Goal: Task Accomplishment & Management: Use online tool/utility

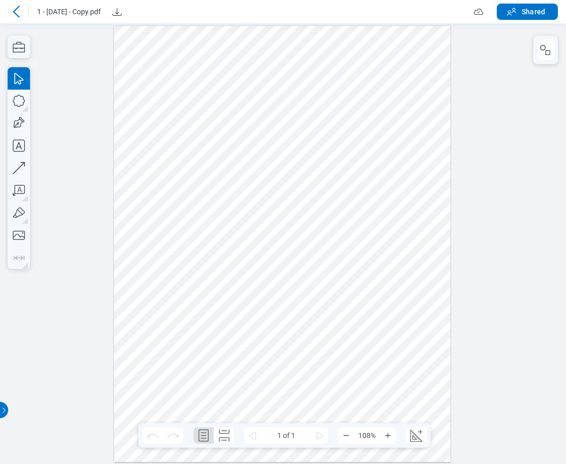
click at [251, 399] on div at bounding box center [282, 243] width 337 height 436
click at [0, 0] on icon "button" at bounding box center [0, 0] width 0 height 0
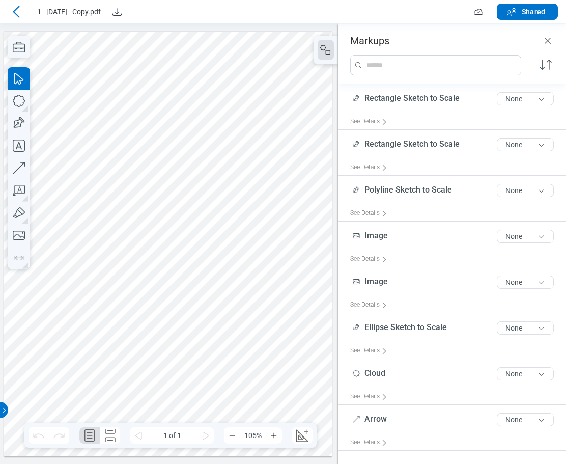
click at [200, 407] on div at bounding box center [168, 243] width 328 height 425
click at [145, 398] on div at bounding box center [168, 243] width 328 height 425
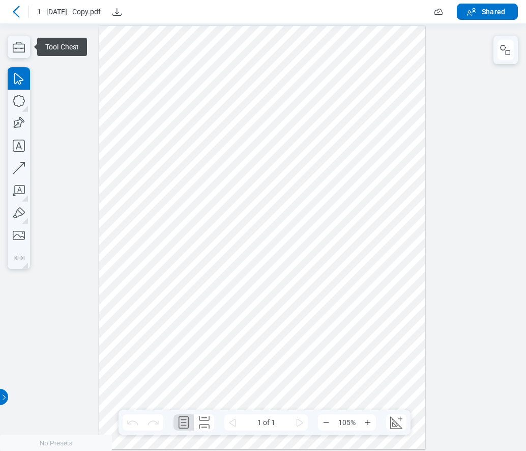
click at [16, 16] on icon at bounding box center [16, 12] width 12 height 12
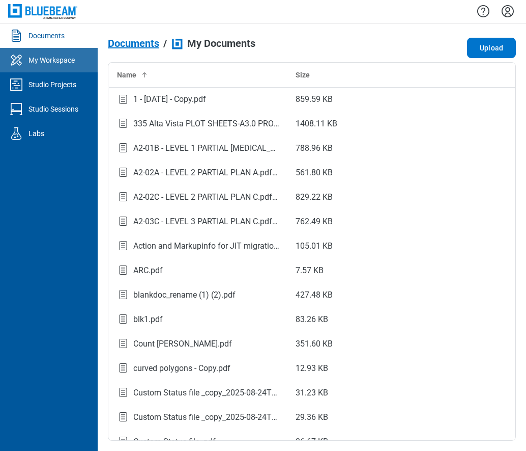
click at [63, 62] on div "My Workspace" at bounding box center [52, 60] width 46 height 10
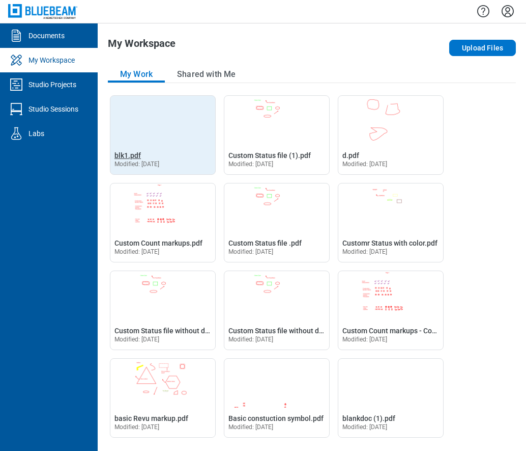
click at [125, 151] on span "blk1.pdf" at bounding box center [128, 155] width 26 height 8
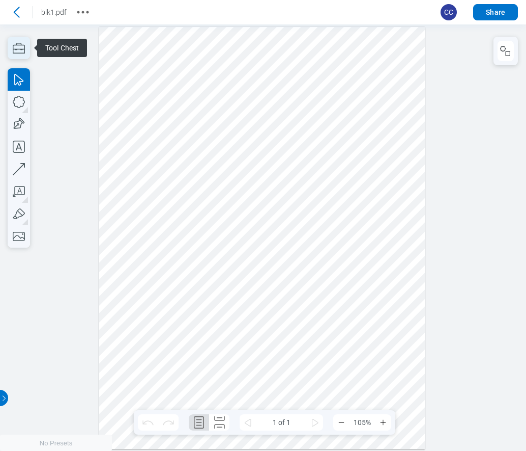
click at [20, 51] on icon "button" at bounding box center [19, 48] width 22 height 22
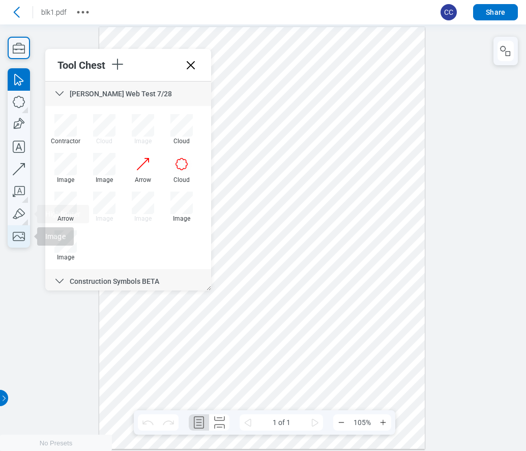
click at [19, 241] on icon "button" at bounding box center [19, 236] width 12 height 9
drag, startPoint x: 268, startPoint y: 118, endPoint x: 349, endPoint y: 230, distance: 137.8
click at [349, 230] on div at bounding box center [262, 238] width 326 height 422
click at [511, 57] on button "button" at bounding box center [506, 51] width 16 height 20
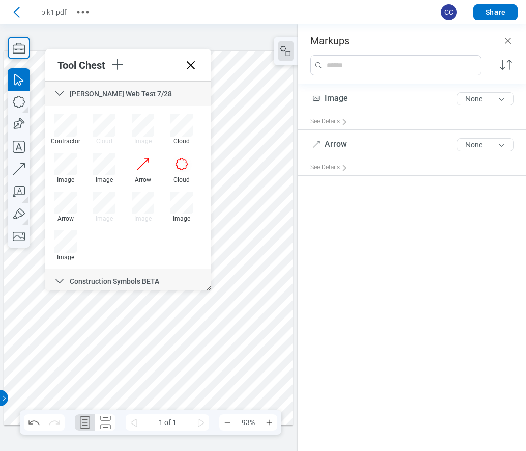
click at [422, 257] on div "Image 5 of 300 characters None See Details Arrow 5 of 300 characters None See D…" at bounding box center [412, 262] width 228 height 356
click at [239, 185] on div at bounding box center [148, 238] width 289 height 374
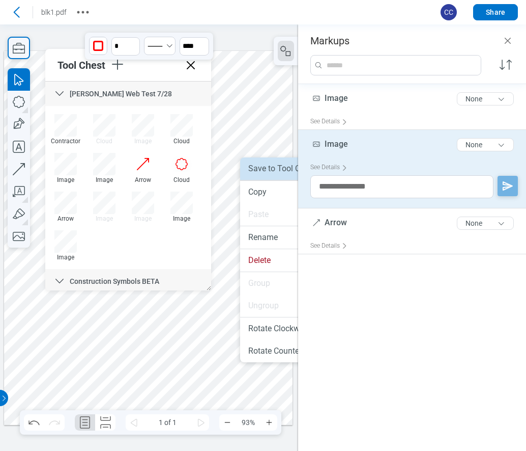
click at [259, 166] on li "Save to Tool Chest" at bounding box center [299, 168] width 118 height 22
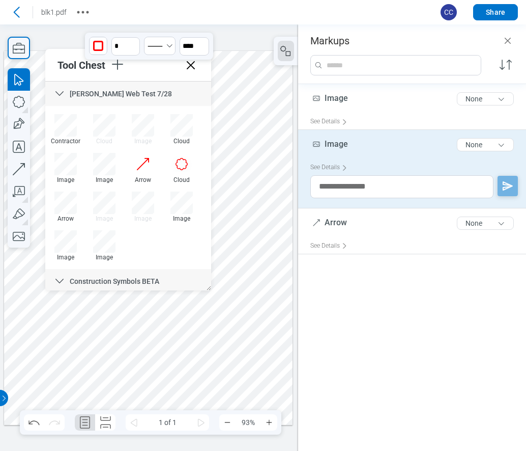
drag, startPoint x: 189, startPoint y: 68, endPoint x: 234, endPoint y: 52, distance: 46.8
click at [189, 68] on icon at bounding box center [191, 65] width 16 height 16
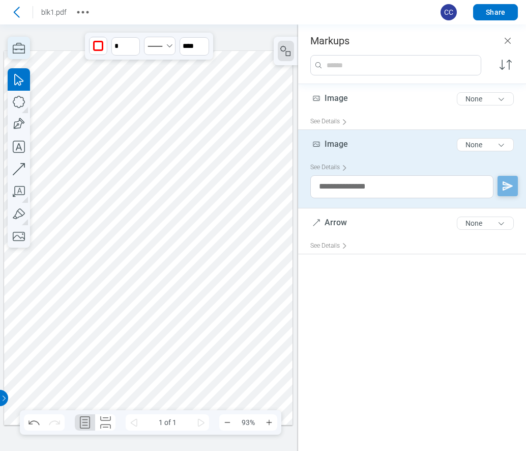
click at [22, 45] on icon "button" at bounding box center [19, 48] width 12 height 11
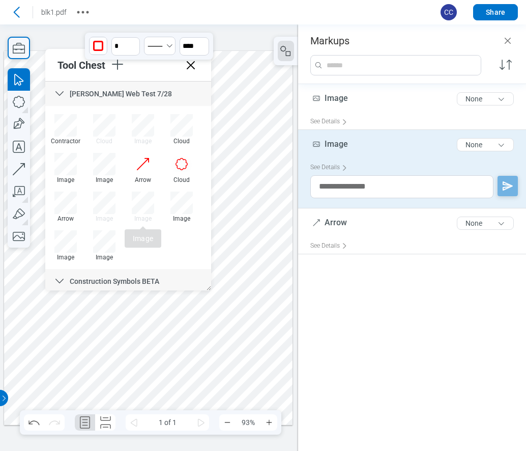
click at [254, 239] on div at bounding box center [148, 238] width 289 height 374
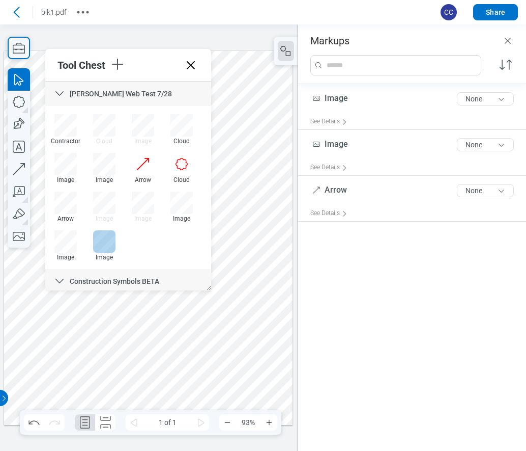
click at [105, 248] on div at bounding box center [104, 241] width 22 height 22
drag, startPoint x: 232, startPoint y: 226, endPoint x: 264, endPoint y: 250, distance: 40.7
click at [264, 250] on div at bounding box center [148, 238] width 289 height 374
click at [272, 273] on div at bounding box center [148, 238] width 289 height 374
click at [256, 235] on div at bounding box center [148, 238] width 289 height 374
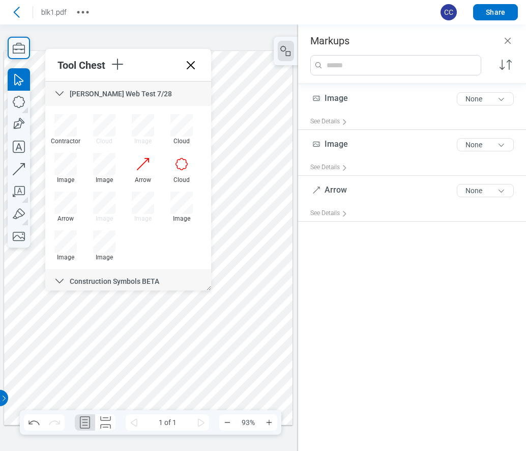
click at [272, 291] on div at bounding box center [148, 238] width 289 height 374
click at [188, 66] on icon at bounding box center [191, 65] width 16 height 16
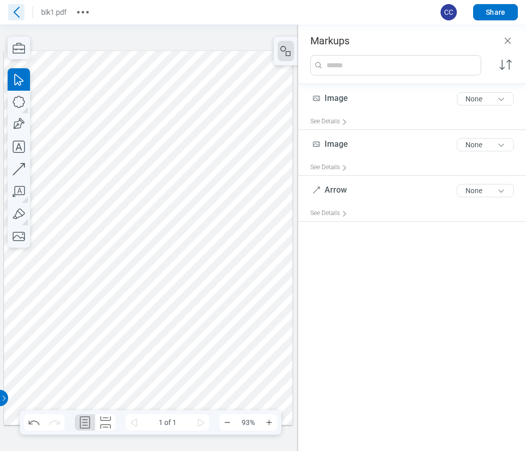
click at [17, 10] on icon at bounding box center [17, 12] width 6 height 11
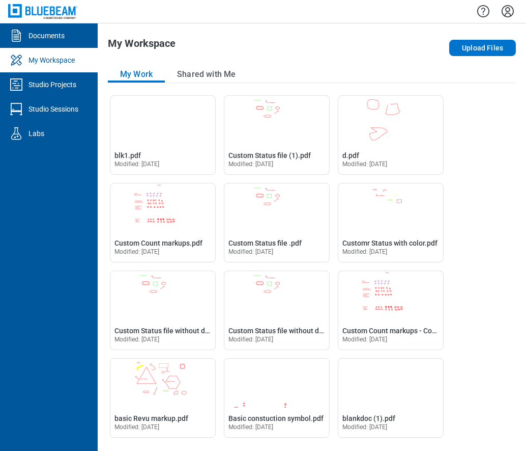
click at [127, 154] on span "blk1.pdf" at bounding box center [128, 155] width 26 height 8
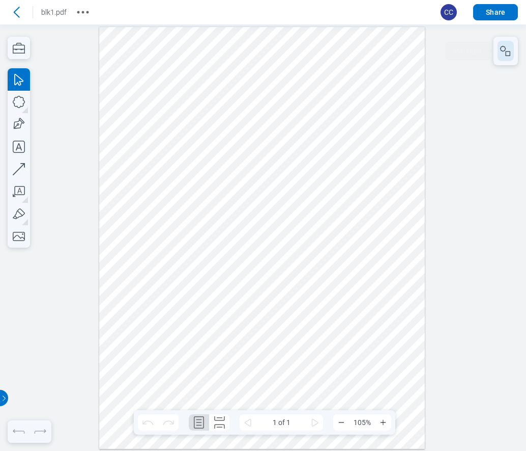
click at [506, 45] on icon "button" at bounding box center [506, 51] width 12 height 12
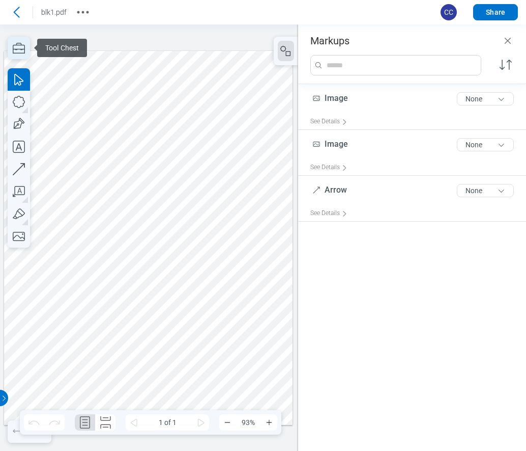
click at [15, 48] on icon "button" at bounding box center [19, 48] width 22 height 22
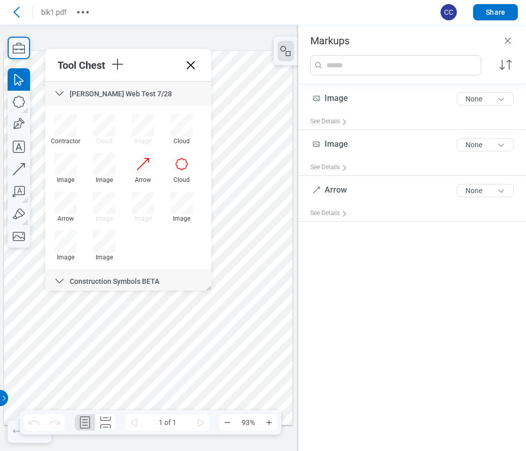
click at [189, 60] on icon at bounding box center [191, 65] width 16 height 16
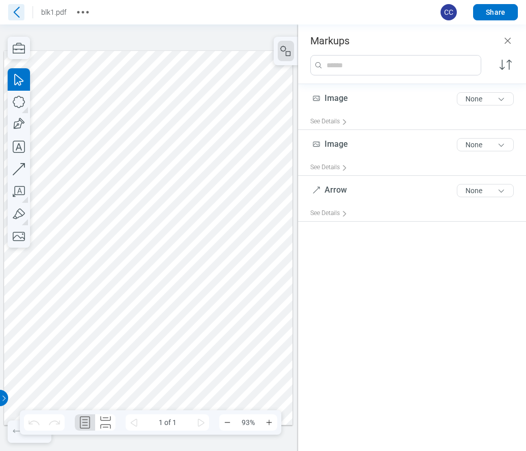
click at [16, 13] on icon at bounding box center [16, 12] width 16 height 16
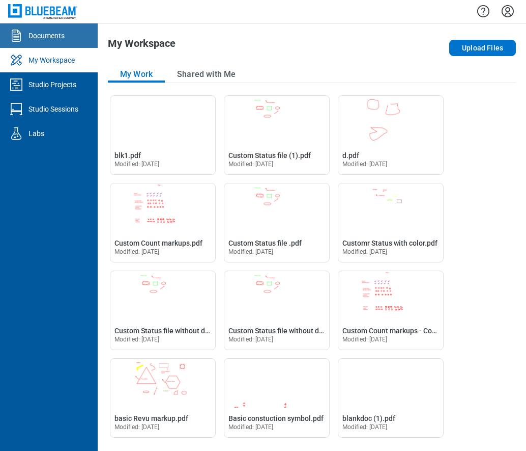
click at [57, 38] on div "Documents" at bounding box center [47, 36] width 36 height 10
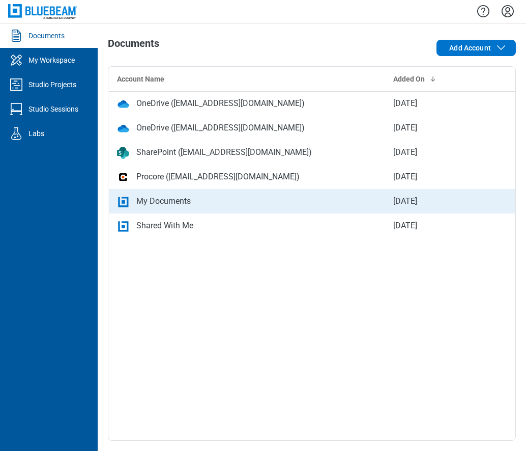
click at [177, 201] on div "My Documents" at bounding box center [163, 201] width 54 height 12
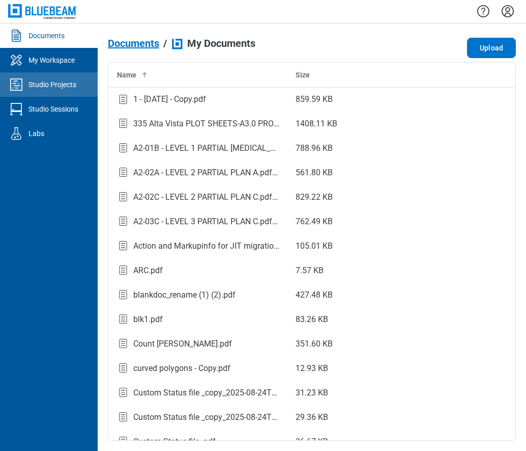
click at [53, 82] on div "Studio Projects" at bounding box center [53, 84] width 48 height 10
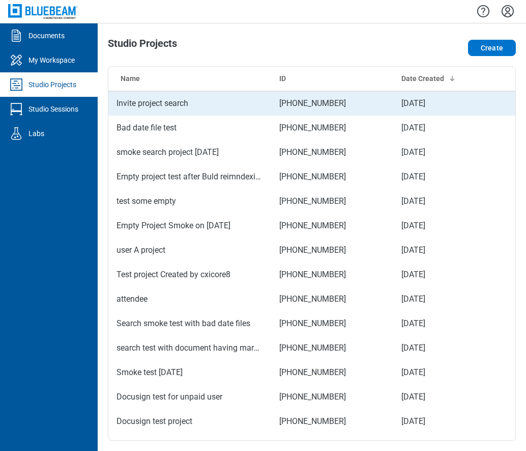
click at [158, 105] on td "Invite project search" at bounding box center [189, 103] width 163 height 24
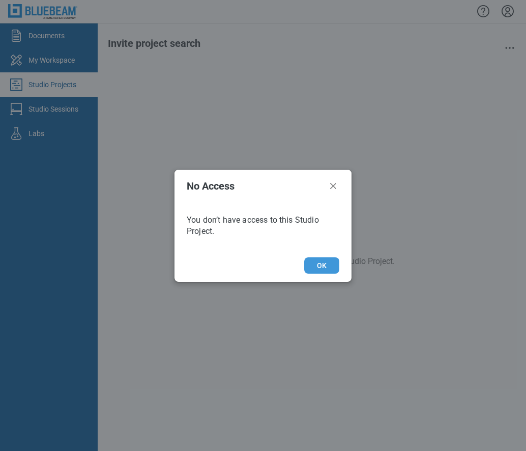
click at [317, 263] on button "OK" at bounding box center [321, 265] width 35 height 16
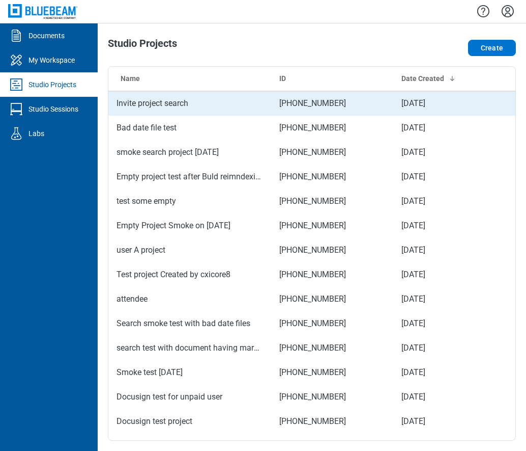
click at [185, 103] on td "Invite project search" at bounding box center [189, 103] width 163 height 24
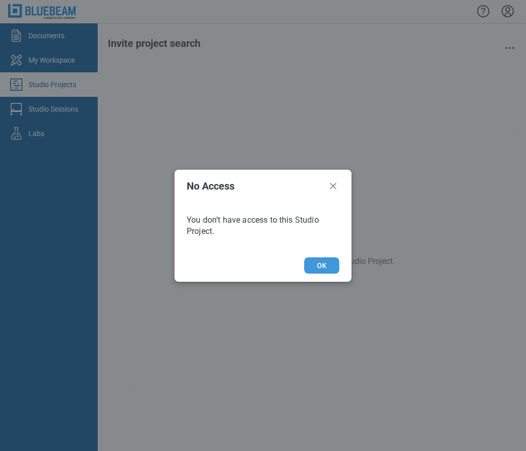
click at [323, 268] on button "OK" at bounding box center [321, 265] width 35 height 16
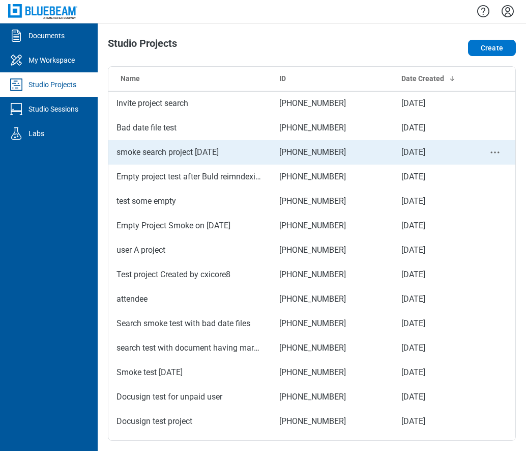
click at [152, 154] on td "smoke search project 8.26.25" at bounding box center [189, 152] width 163 height 24
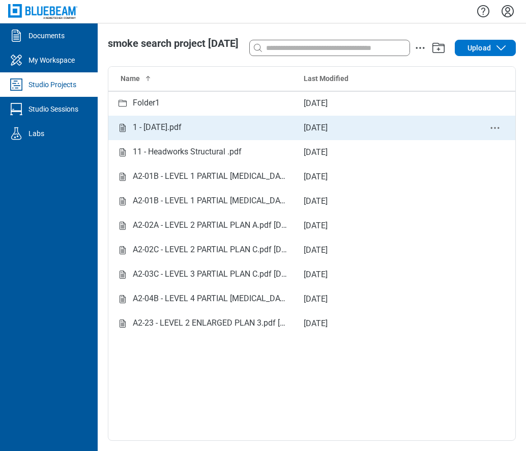
click at [178, 131] on div "1 - 12.7.2020.pdf" at bounding box center [157, 127] width 49 height 13
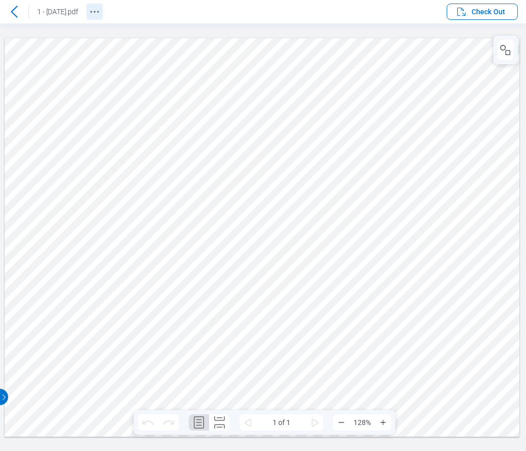
click at [101, 13] on icon "Revision History" at bounding box center [95, 12] width 12 height 12
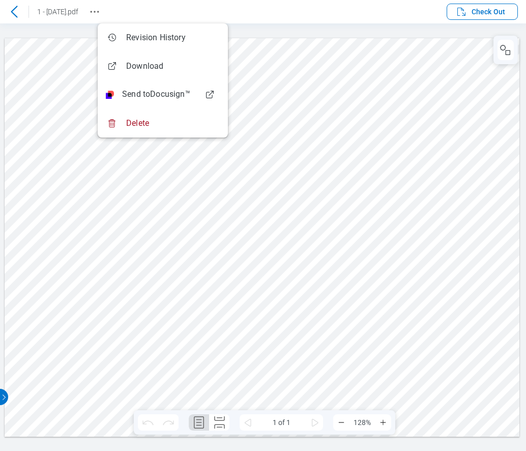
click at [367, 14] on header "1 - 12.7.2020.pdf Check Out" at bounding box center [263, 11] width 526 height 23
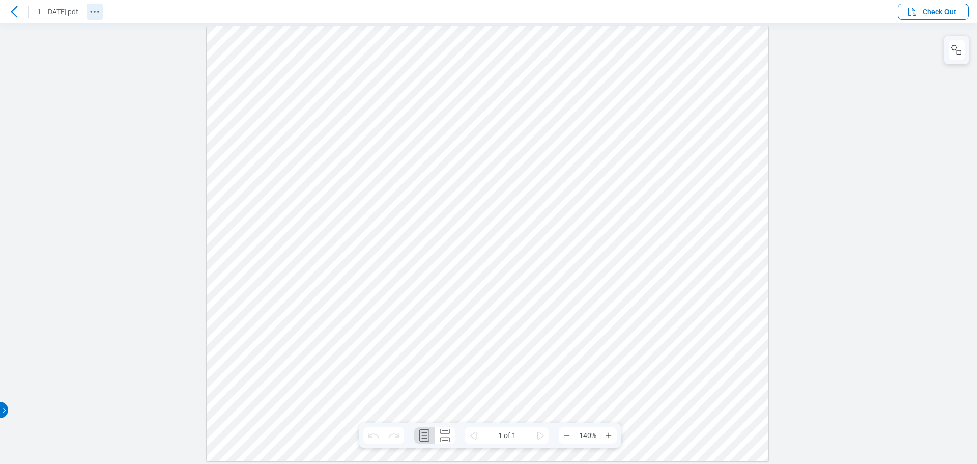
click at [101, 10] on icon "Revision History" at bounding box center [95, 12] width 12 height 12
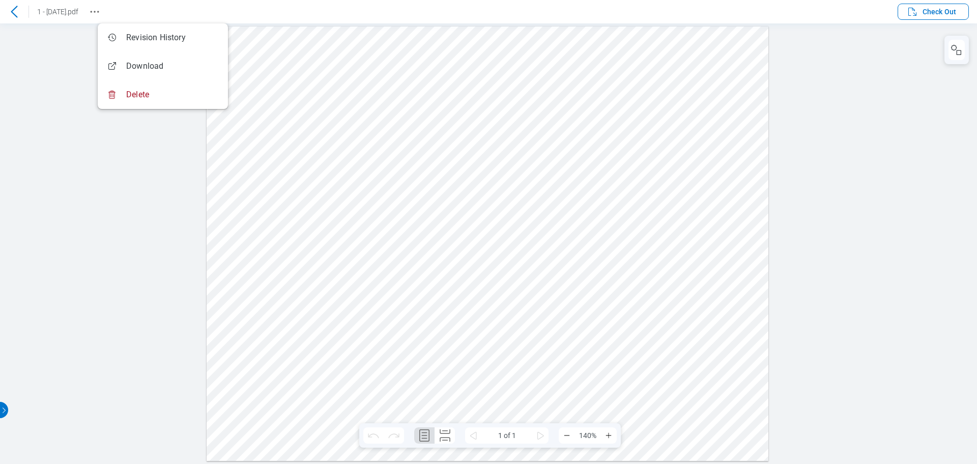
click at [305, 40] on div at bounding box center [488, 243] width 563 height 435
click at [470, 52] on div at bounding box center [488, 243] width 563 height 435
click at [924, 15] on span "Check Out" at bounding box center [940, 12] width 34 height 10
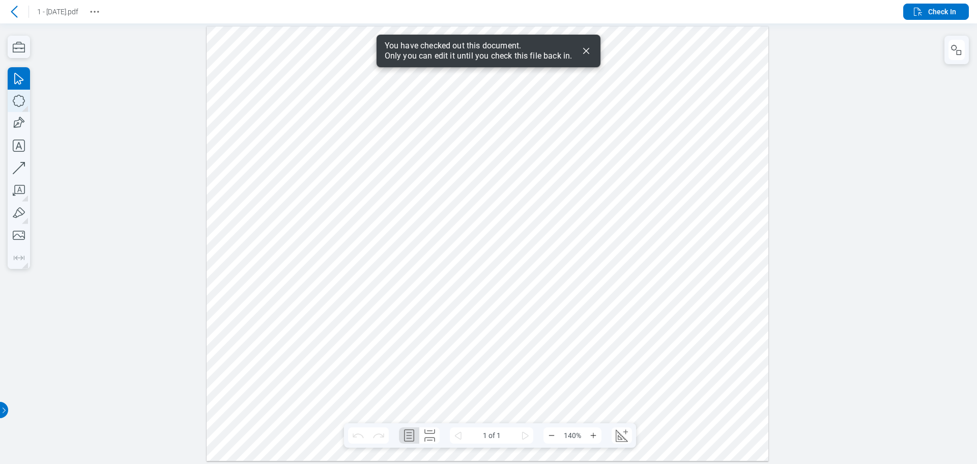
click at [20, 104] on icon "button" at bounding box center [19, 101] width 22 height 22
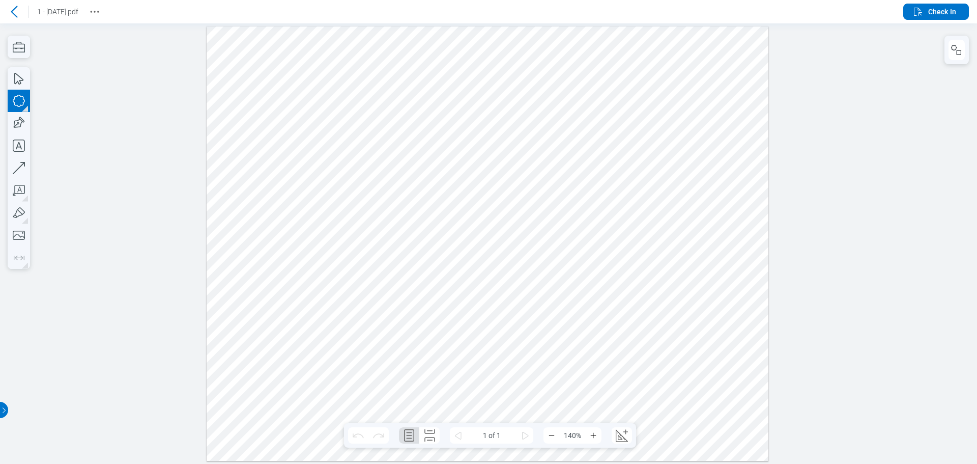
drag, startPoint x: 333, startPoint y: 173, endPoint x: 415, endPoint y: 247, distance: 110.6
click at [415, 247] on div at bounding box center [488, 243] width 563 height 435
click at [472, 226] on div at bounding box center [488, 243] width 563 height 435
click at [16, 235] on icon "button" at bounding box center [19, 235] width 22 height 22
drag, startPoint x: 339, startPoint y: 274, endPoint x: 452, endPoint y: 368, distance: 146.7
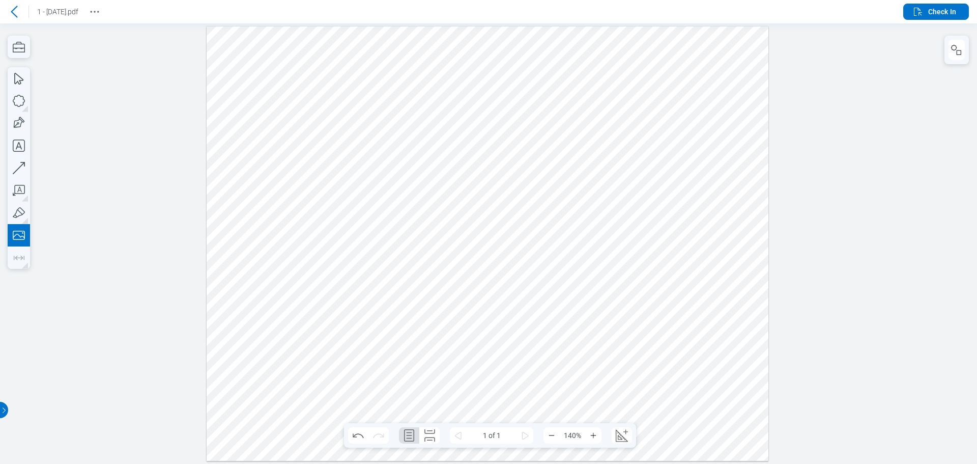
click at [452, 368] on div at bounding box center [488, 243] width 563 height 435
click at [956, 52] on icon "button" at bounding box center [957, 50] width 12 height 12
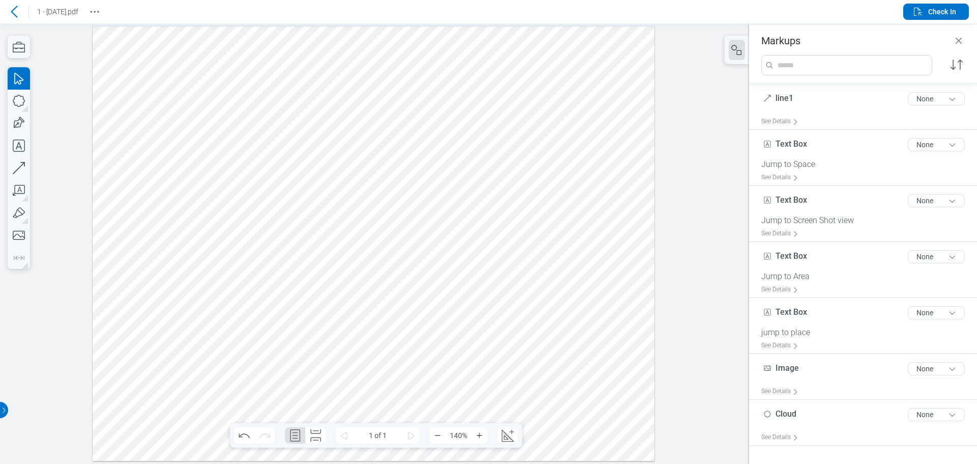
click at [476, 375] on div at bounding box center [374, 243] width 563 height 435
click at [329, 330] on div at bounding box center [374, 243] width 563 height 435
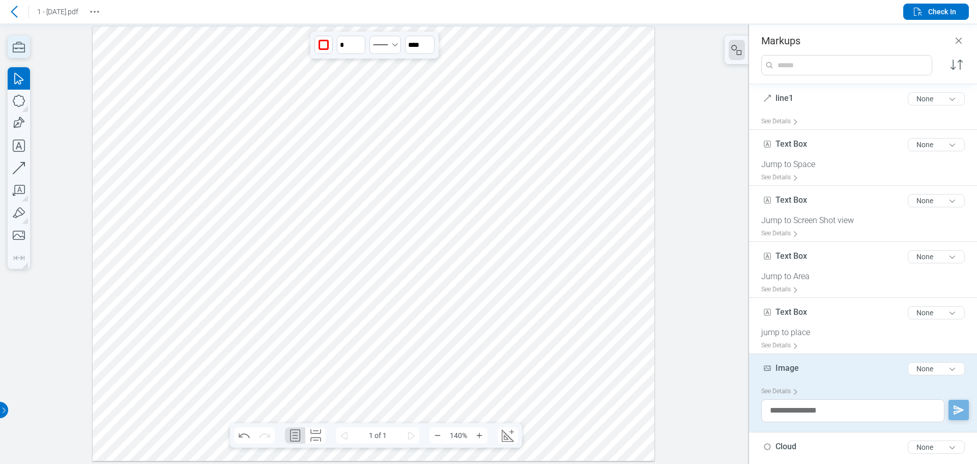
click at [22, 44] on icon "button" at bounding box center [19, 47] width 22 height 22
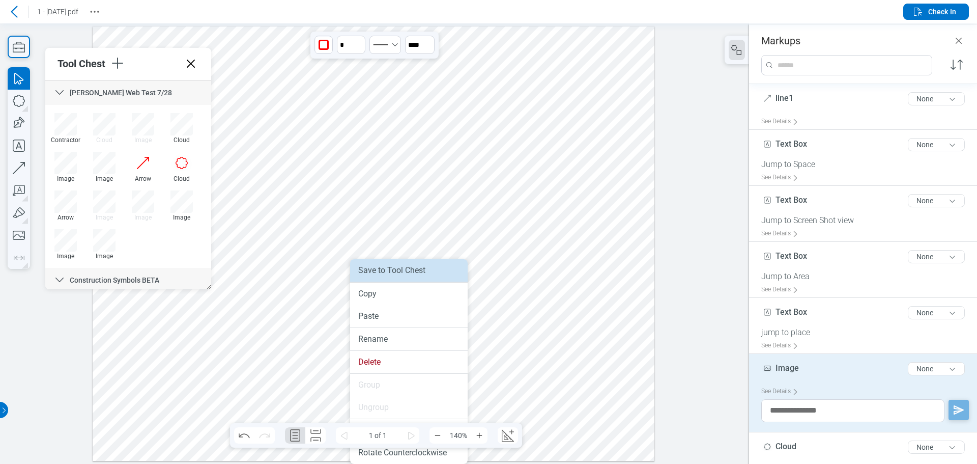
click at [390, 271] on li "Save to Tool Chest" at bounding box center [409, 270] width 118 height 22
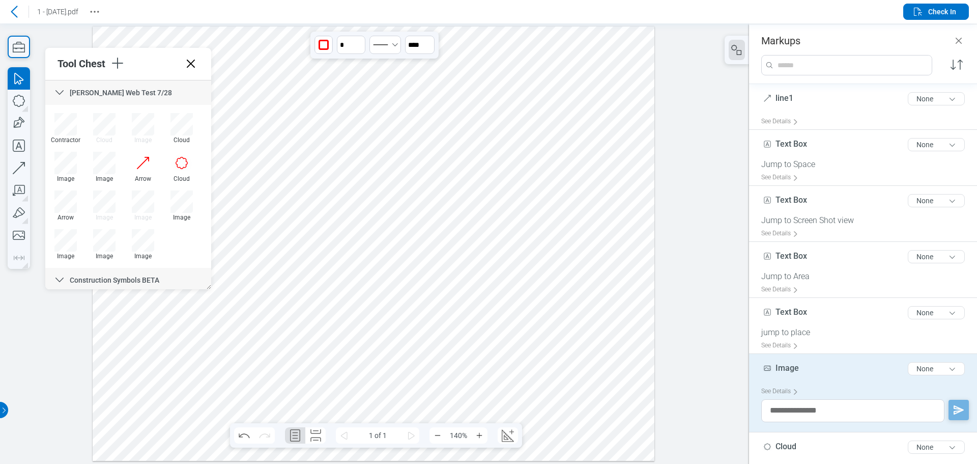
click at [528, 322] on div at bounding box center [374, 243] width 563 height 435
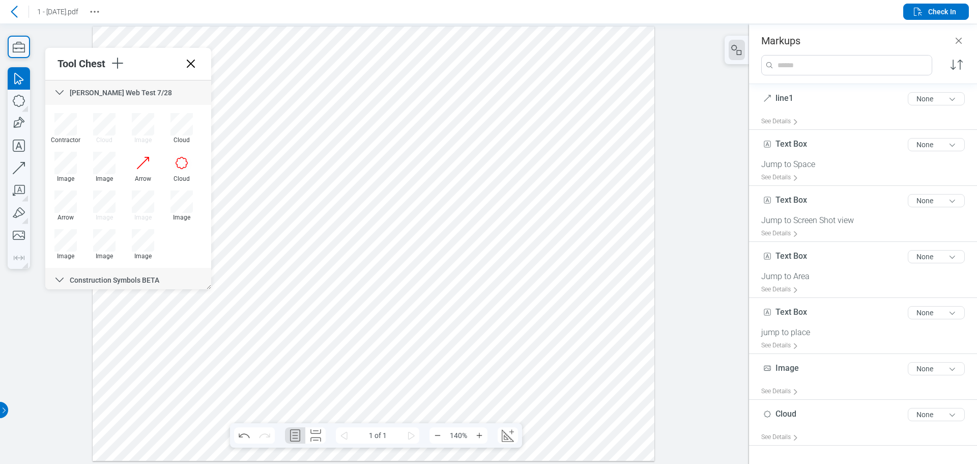
drag, startPoint x: 188, startPoint y: 61, endPoint x: 298, endPoint y: 97, distance: 115.1
click at [188, 61] on icon at bounding box center [191, 64] width 8 height 8
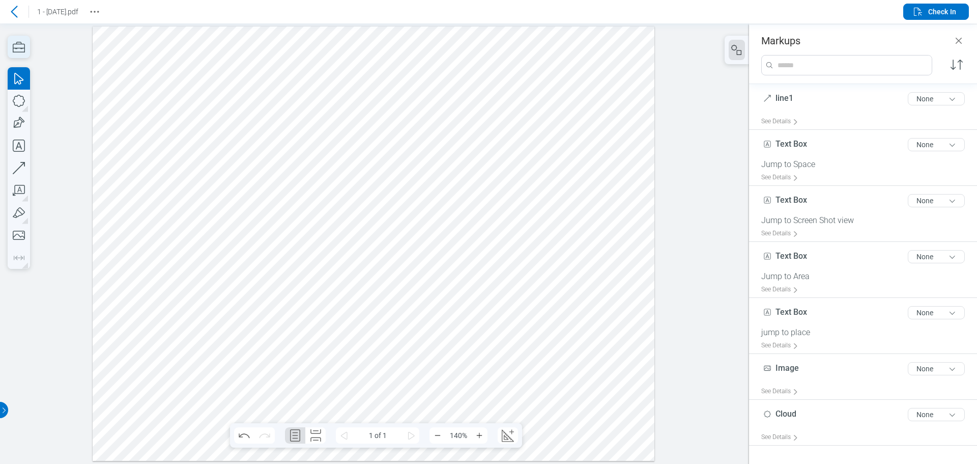
click at [19, 50] on icon "button" at bounding box center [19, 47] width 22 height 22
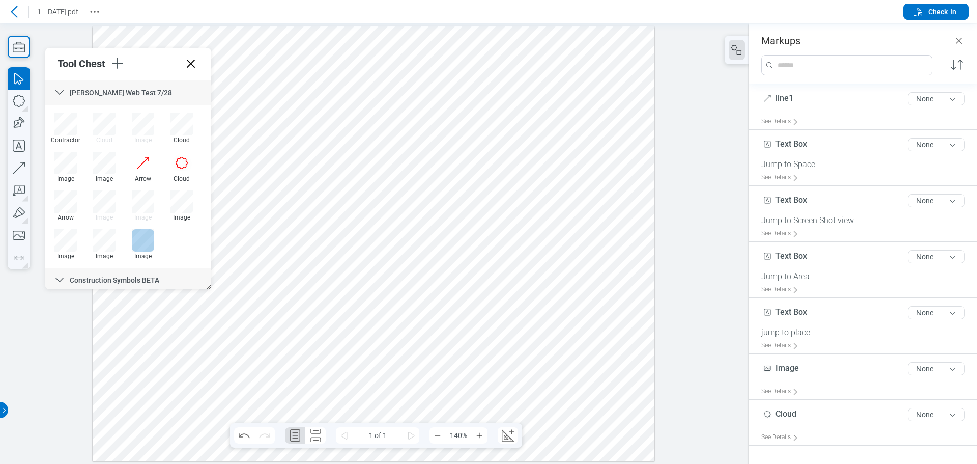
click at [141, 245] on div at bounding box center [143, 240] width 22 height 22
drag, startPoint x: 447, startPoint y: 334, endPoint x: 553, endPoint y: 388, distance: 119.1
click at [559, 394] on div at bounding box center [374, 243] width 563 height 435
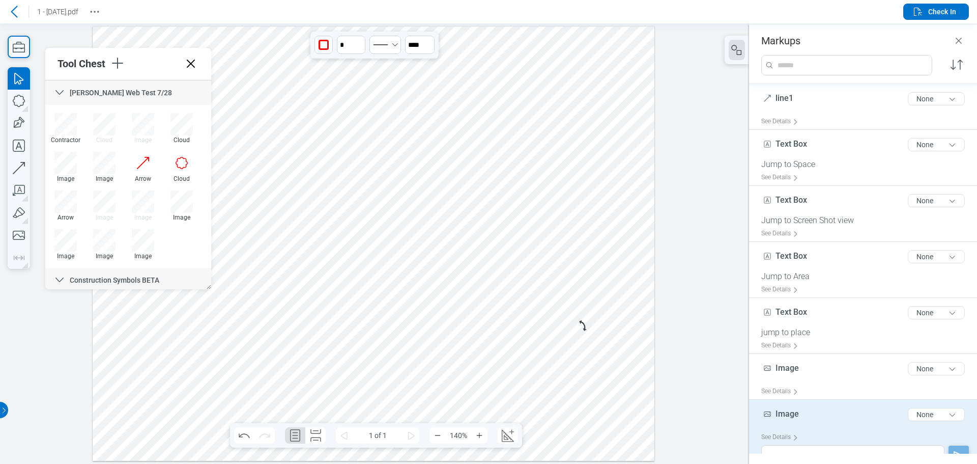
click at [568, 279] on div at bounding box center [374, 243] width 563 height 435
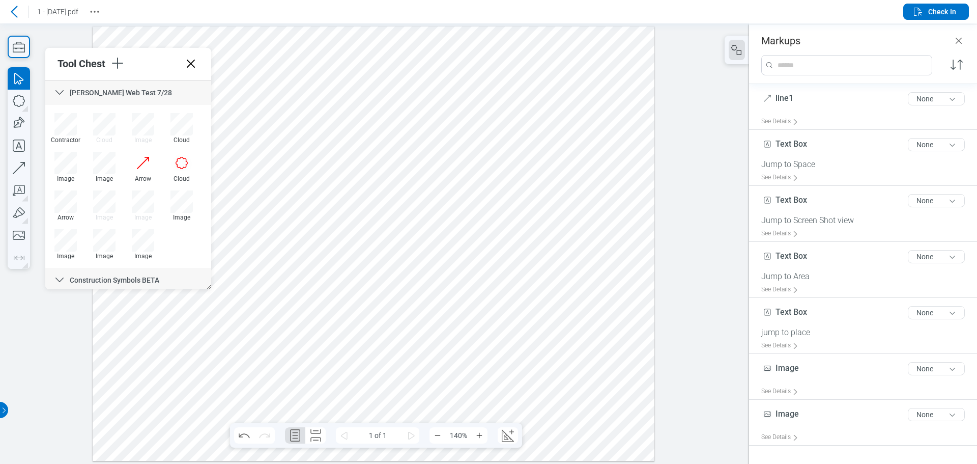
click at [509, 349] on div at bounding box center [374, 243] width 563 height 435
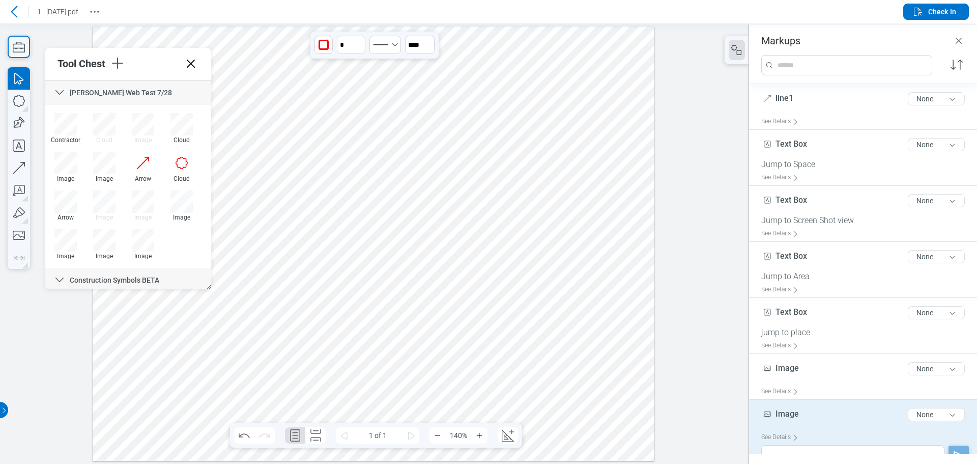
click at [578, 261] on div at bounding box center [374, 243] width 563 height 435
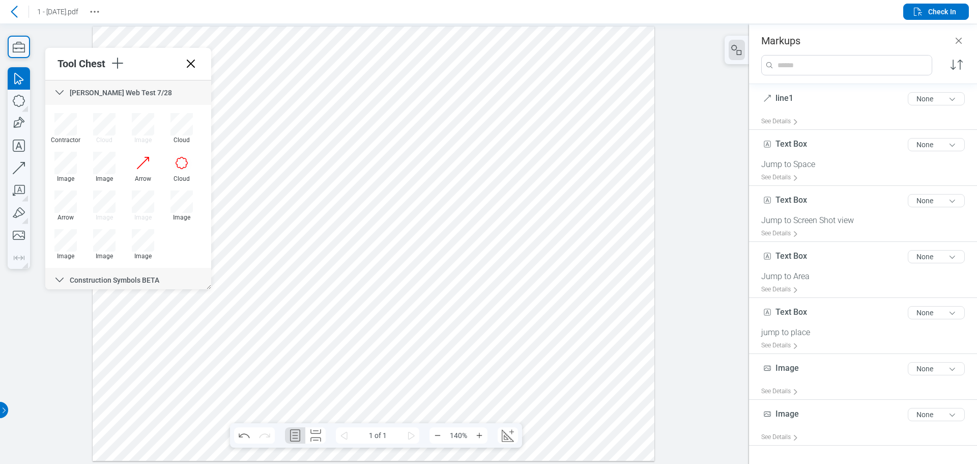
click at [522, 349] on div at bounding box center [374, 243] width 563 height 435
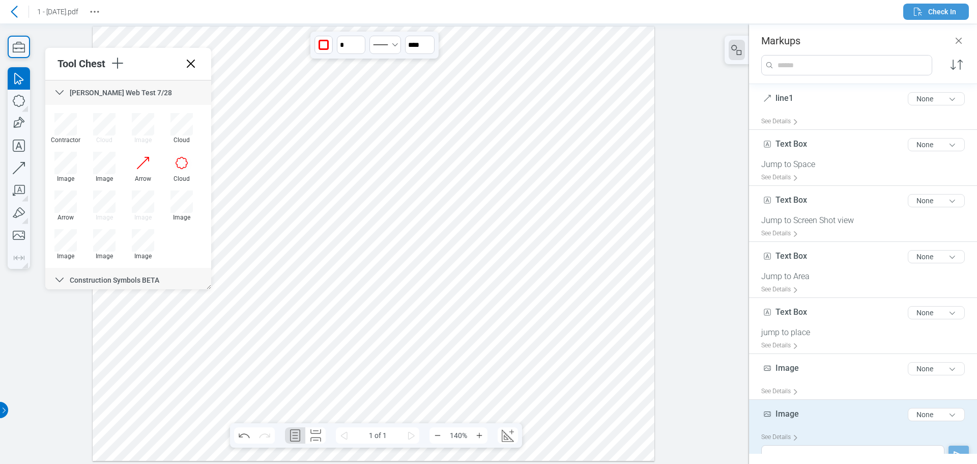
click at [915, 15] on icon "button" at bounding box center [918, 12] width 12 height 12
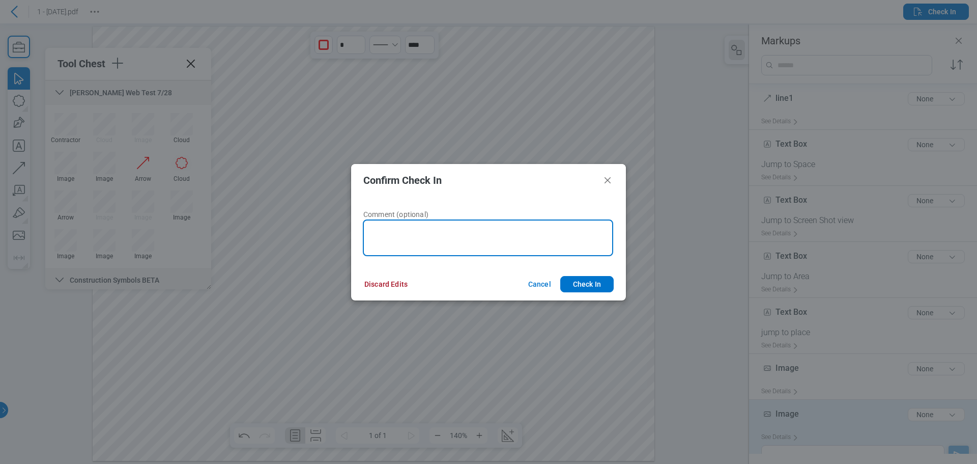
click at [475, 239] on textarea at bounding box center [488, 237] width 250 height 37
type textarea "*********"
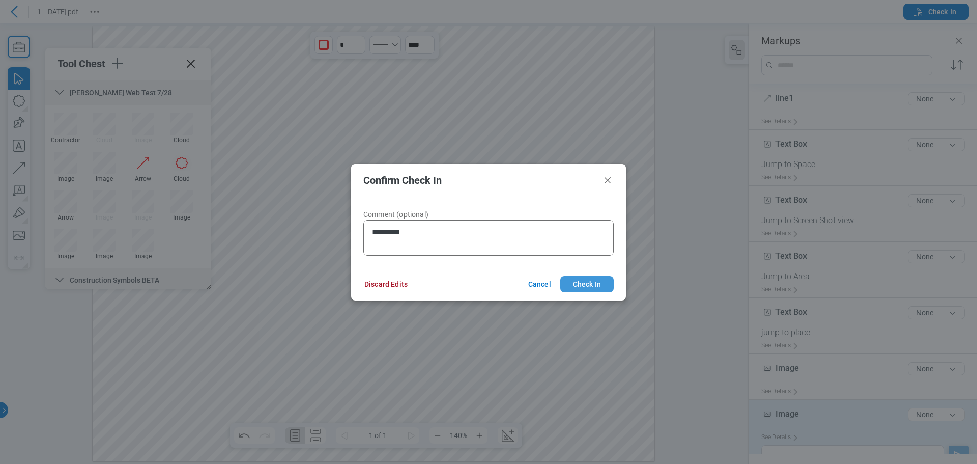
click at [584, 285] on button "Check In" at bounding box center [586, 284] width 53 height 16
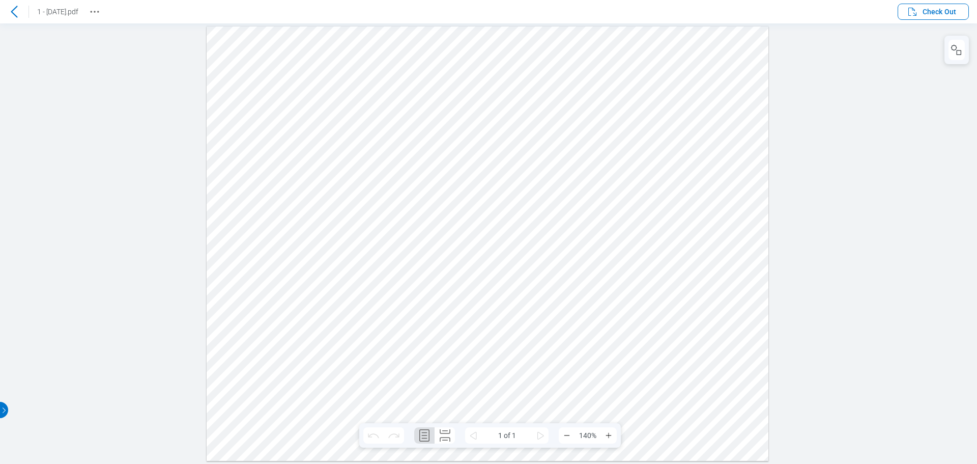
click at [604, 375] on div at bounding box center [488, 243] width 563 height 435
click at [955, 49] on icon "button" at bounding box center [957, 50] width 12 height 12
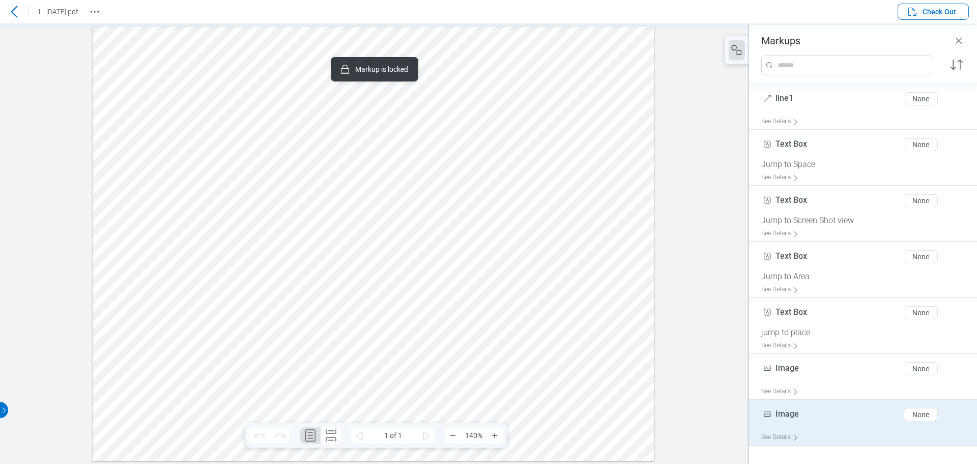
click at [544, 360] on div at bounding box center [374, 243] width 563 height 435
click at [601, 311] on div at bounding box center [374, 243] width 563 height 435
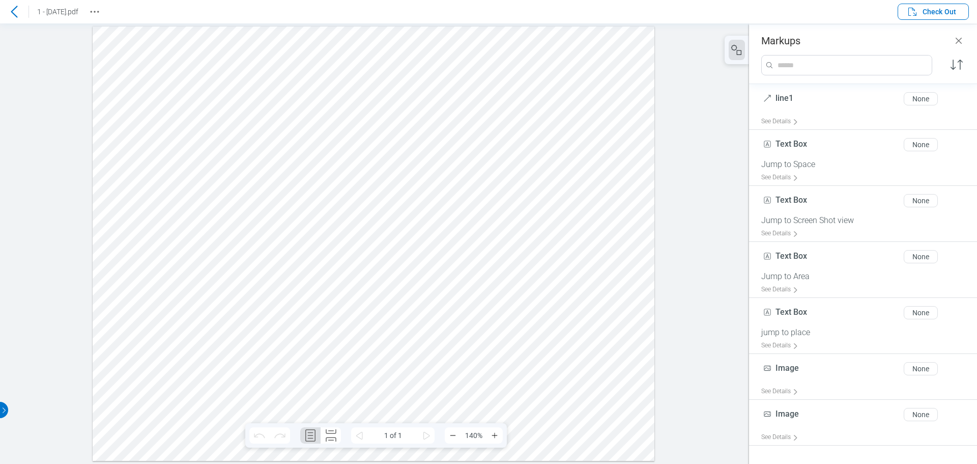
click at [17, 9] on icon at bounding box center [14, 12] width 12 height 12
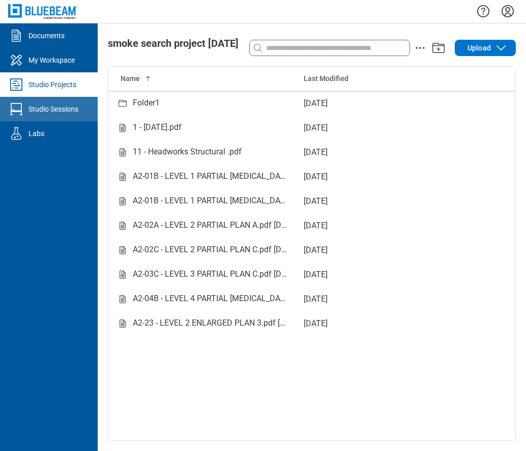
click at [54, 108] on div "Studio Sessions" at bounding box center [54, 109] width 50 height 10
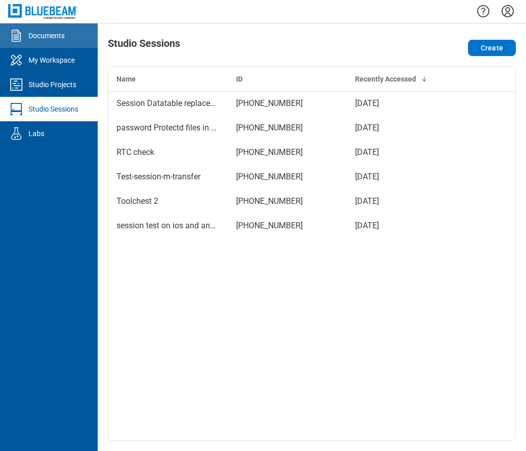
click at [34, 33] on div "Documents" at bounding box center [47, 36] width 36 height 10
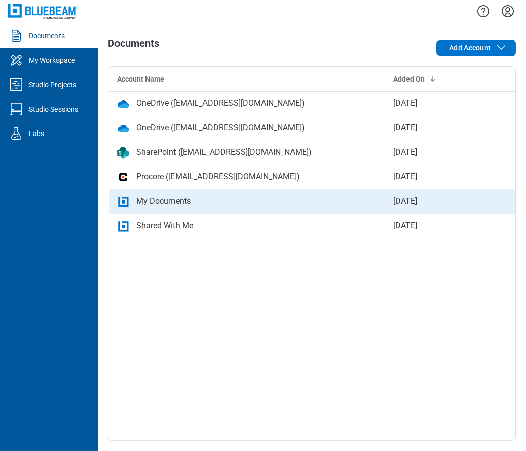
click at [166, 199] on div "My Documents" at bounding box center [163, 201] width 54 height 12
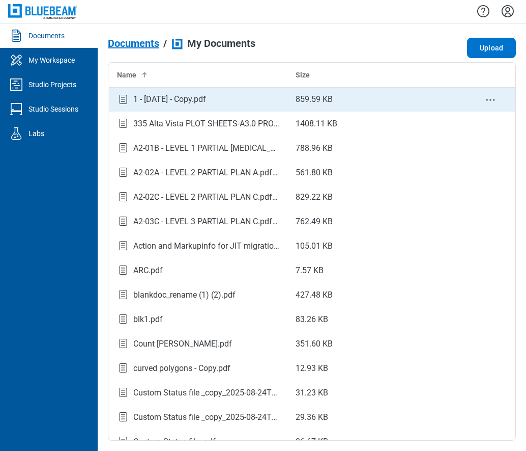
click at [147, 103] on div "1 - [DATE] - Copy.pdf" at bounding box center [169, 99] width 73 height 12
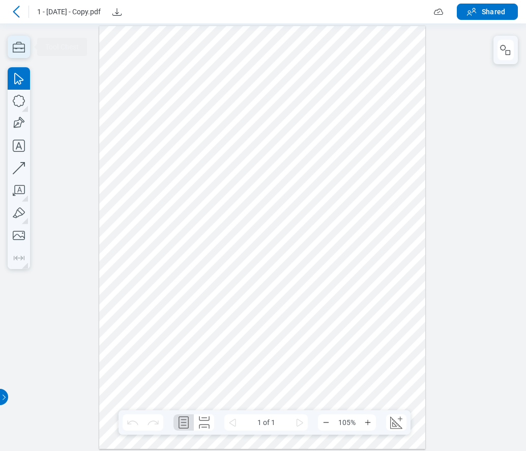
click at [19, 44] on icon "button" at bounding box center [19, 47] width 22 height 22
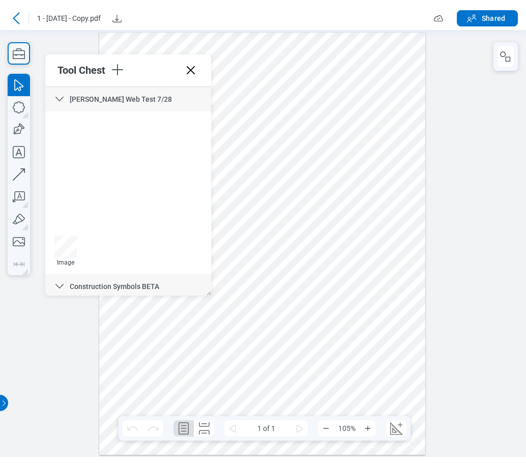
scroll to position [1982, 0]
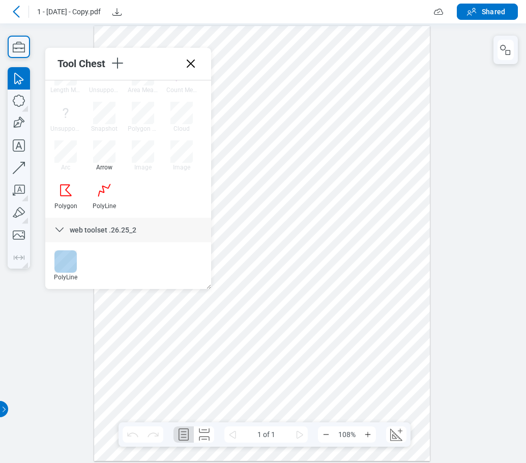
click at [68, 268] on div at bounding box center [65, 261] width 22 height 22
click at [277, 310] on div at bounding box center [262, 242] width 336 height 435
drag, startPoint x: 301, startPoint y: 319, endPoint x: 301, endPoint y: 308, distance: 11.2
click at [301, 318] on div at bounding box center [262, 242] width 336 height 435
click at [300, 295] on div at bounding box center [262, 242] width 336 height 435
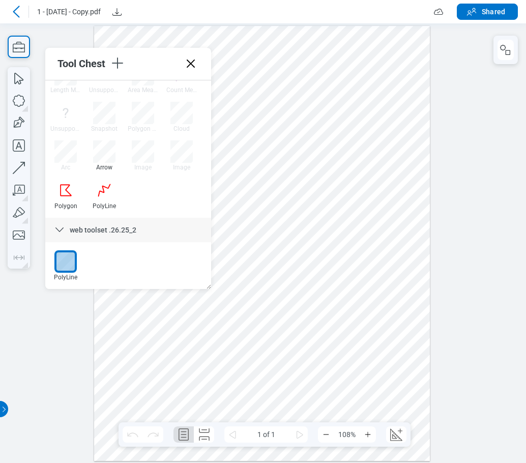
drag, startPoint x: 317, startPoint y: 308, endPoint x: 317, endPoint y: 298, distance: 10.7
click at [317, 308] on div at bounding box center [262, 242] width 336 height 435
click at [314, 285] on div at bounding box center [262, 242] width 336 height 435
click at [322, 257] on div at bounding box center [262, 242] width 336 height 435
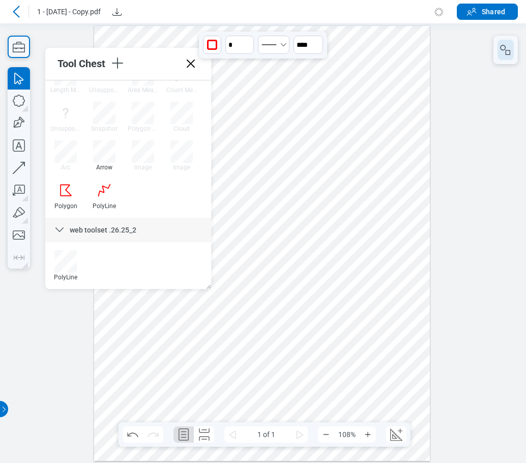
click at [506, 58] on button "button" at bounding box center [506, 50] width 16 height 20
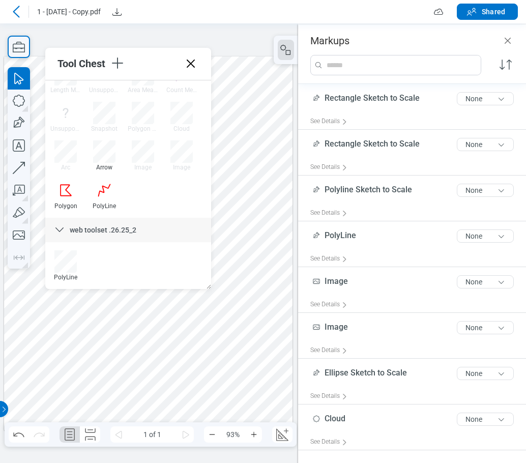
click at [179, 306] on div at bounding box center [148, 243] width 289 height 374
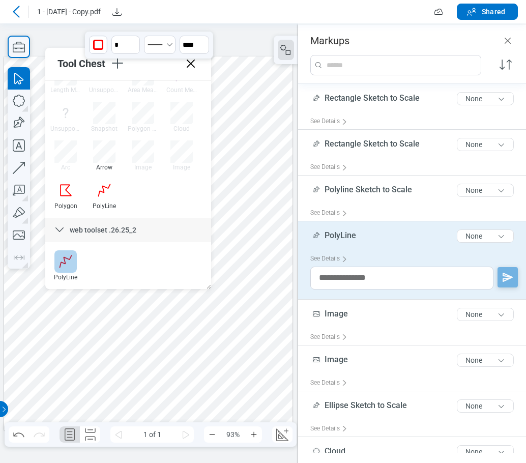
click at [66, 258] on div at bounding box center [65, 261] width 22 height 22
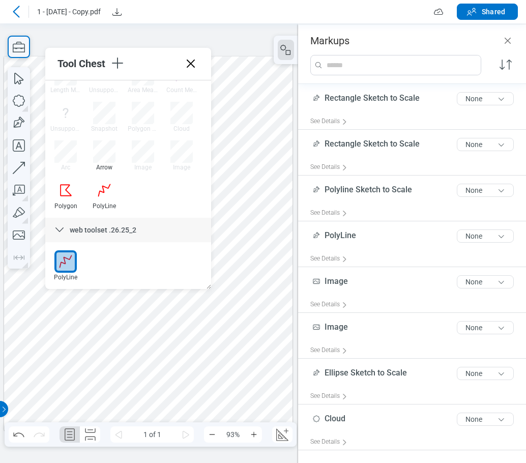
click at [180, 403] on div at bounding box center [148, 243] width 289 height 374
drag, startPoint x: 189, startPoint y: 381, endPoint x: 198, endPoint y: 390, distance: 13.0
click at [191, 382] on div at bounding box center [148, 243] width 289 height 374
drag, startPoint x: 212, startPoint y: 404, endPoint x: 212, endPoint y: 396, distance: 8.1
click at [212, 403] on div at bounding box center [148, 243] width 289 height 374
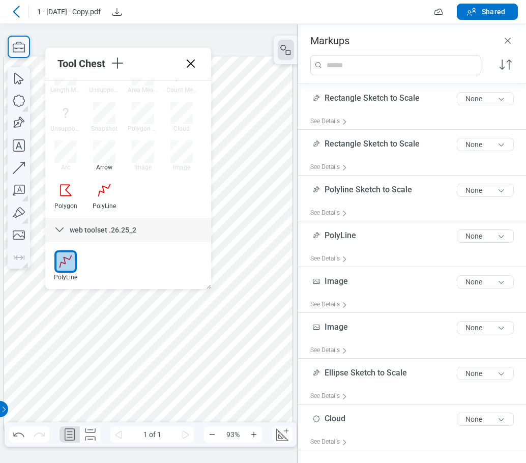
drag, startPoint x: 210, startPoint y: 379, endPoint x: 233, endPoint y: 390, distance: 25.5
click at [211, 379] on div at bounding box center [148, 243] width 289 height 374
drag, startPoint x: 236, startPoint y: 391, endPoint x: 254, endPoint y: 354, distance: 41.0
click at [239, 387] on div at bounding box center [148, 243] width 289 height 374
click at [255, 349] on div at bounding box center [148, 243] width 289 height 374
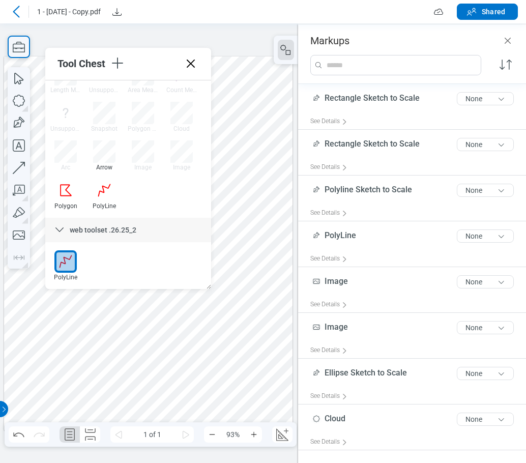
click at [255, 349] on div at bounding box center [148, 243] width 289 height 374
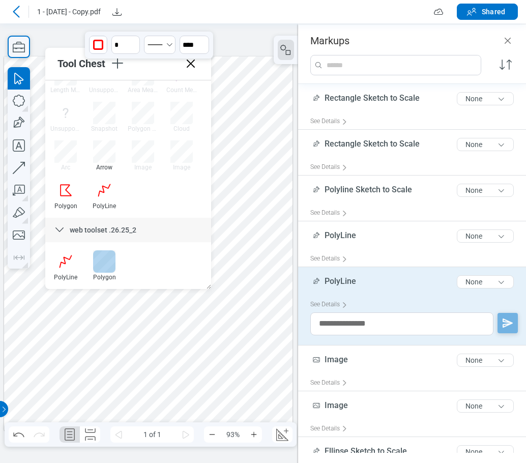
click at [104, 260] on div at bounding box center [104, 261] width 22 height 22
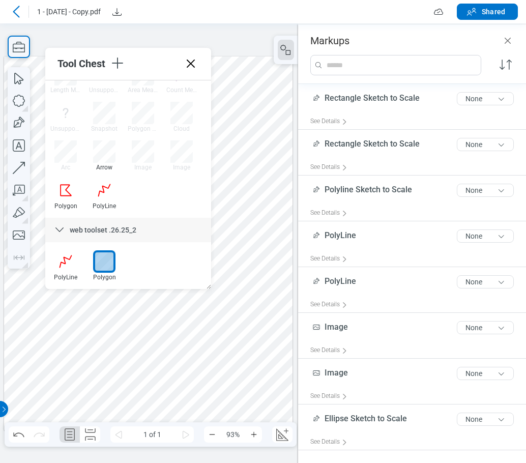
drag, startPoint x: 256, startPoint y: 184, endPoint x: 272, endPoint y: 220, distance: 39.4
click at [272, 220] on div at bounding box center [148, 243] width 289 height 374
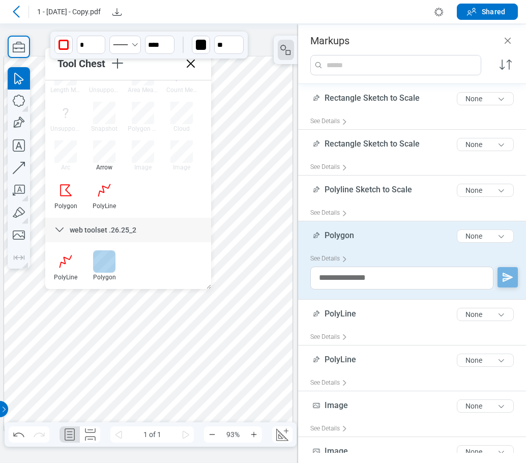
click at [98, 262] on div at bounding box center [104, 261] width 22 height 22
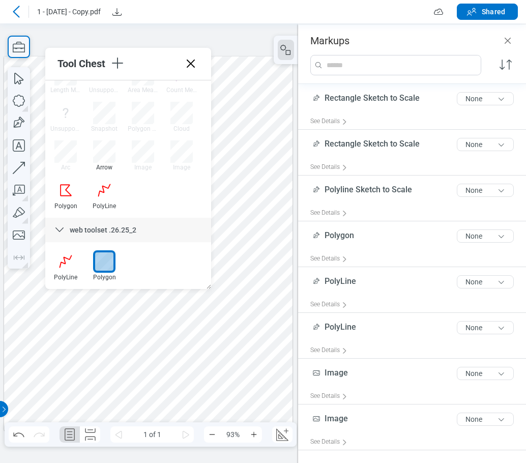
drag, startPoint x: 33, startPoint y: 343, endPoint x: 76, endPoint y: 314, distance: 52.4
click at [35, 342] on div at bounding box center [148, 243] width 289 height 374
click at [78, 312] on div at bounding box center [148, 243] width 289 height 374
click at [80, 327] on div at bounding box center [148, 243] width 289 height 374
click at [60, 354] on div at bounding box center [148, 243] width 289 height 374
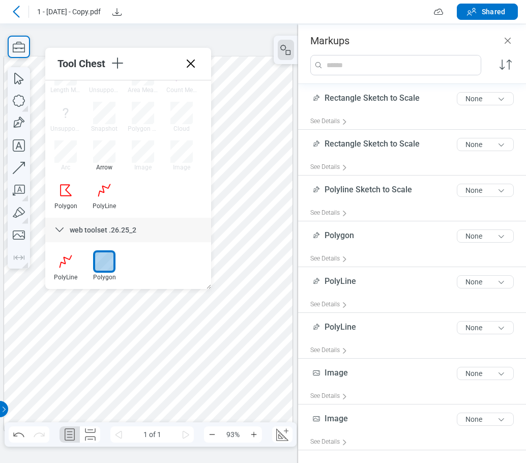
click at [37, 343] on div at bounding box center [148, 243] width 289 height 374
click at [107, 260] on div at bounding box center [104, 261] width 22 height 22
click at [206, 406] on div at bounding box center [148, 243] width 289 height 374
drag, startPoint x: 221, startPoint y: 391, endPoint x: 238, endPoint y: 409, distance: 24.5
click at [222, 393] on div at bounding box center [148, 243] width 289 height 374
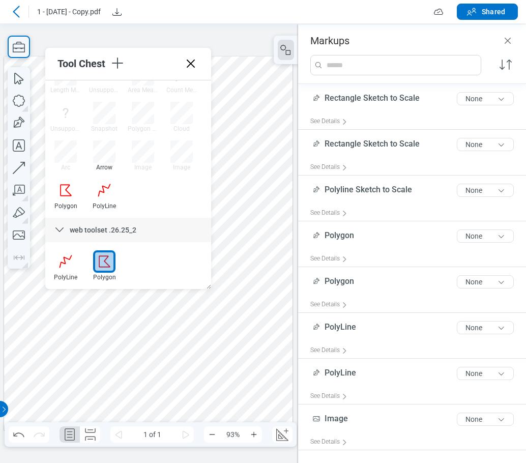
click at [238, 411] on div at bounding box center [148, 243] width 289 height 374
click at [204, 427] on div "93%" at bounding box center [228, 435] width 68 height 16
click at [205, 408] on div at bounding box center [148, 243] width 289 height 374
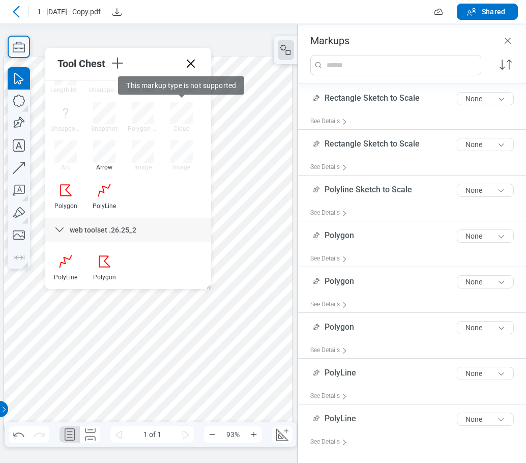
click at [190, 63] on icon at bounding box center [191, 64] width 8 height 8
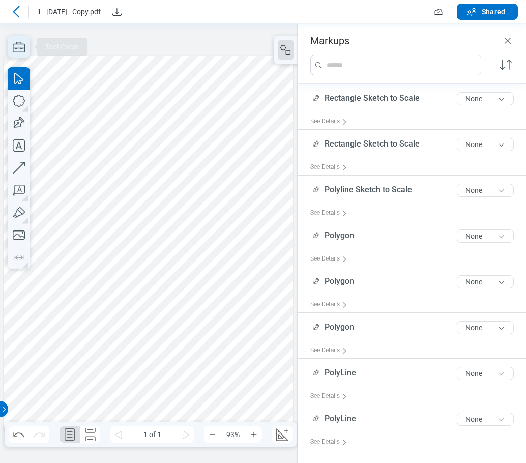
click at [24, 47] on icon "button" at bounding box center [19, 47] width 12 height 11
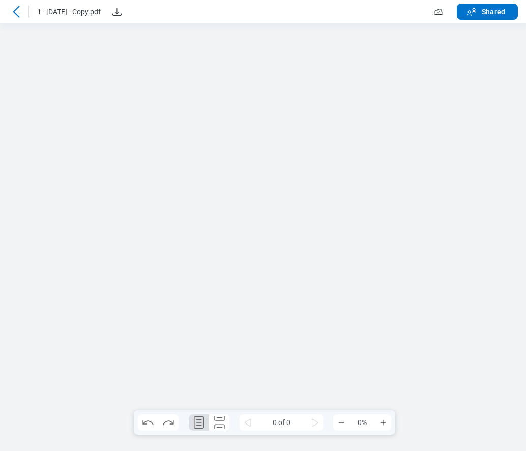
scroll to position [0, 0]
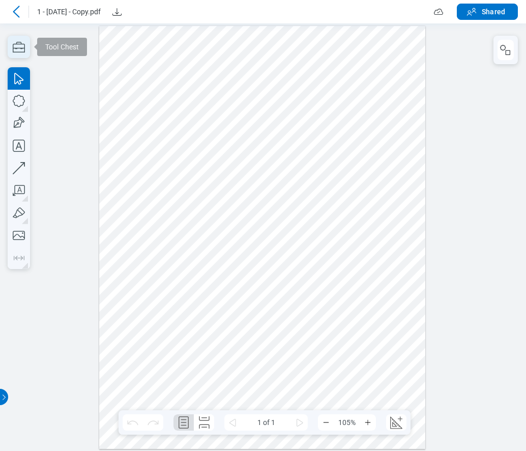
click at [23, 51] on icon "button" at bounding box center [19, 47] width 22 height 22
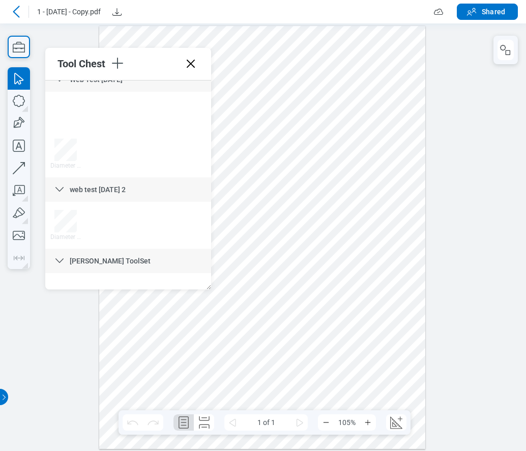
scroll to position [1982, 0]
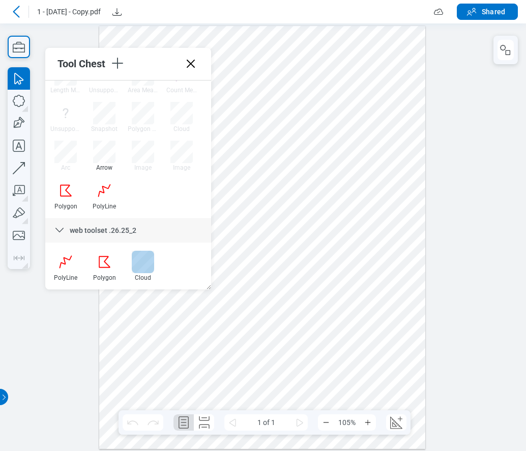
click at [145, 261] on div at bounding box center [143, 261] width 22 height 22
drag, startPoint x: 245, startPoint y: 251, endPoint x: 268, endPoint y: 269, distance: 29.0
click at [268, 269] on div at bounding box center [262, 236] width 327 height 423
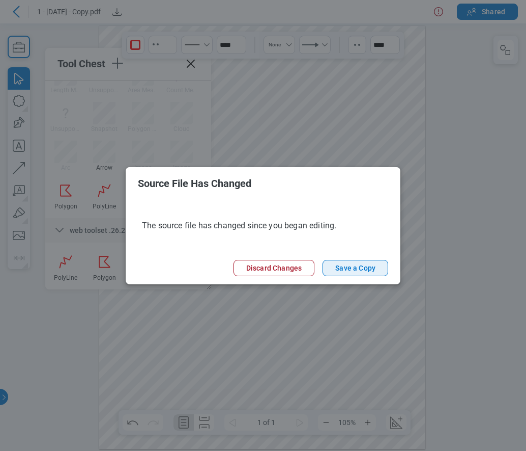
click at [339, 269] on button "Save a Copy" at bounding box center [356, 268] width 66 height 16
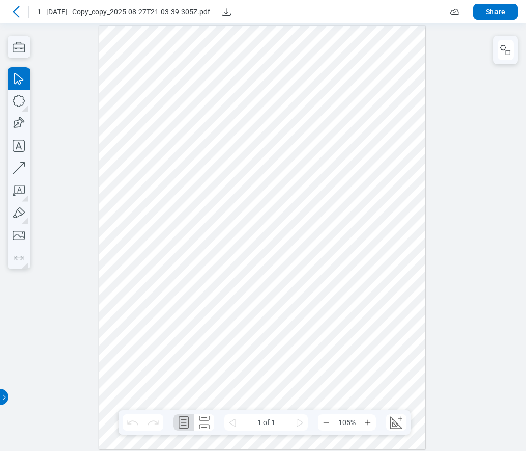
click at [13, 12] on icon at bounding box center [16, 12] width 12 height 12
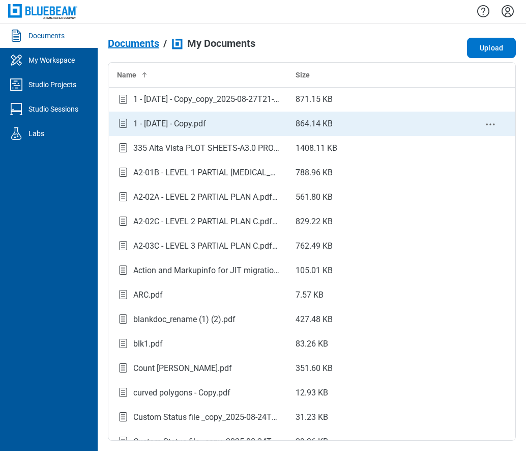
click at [205, 125] on div "1 - [DATE] - Copy.pdf" at bounding box center [169, 124] width 73 height 12
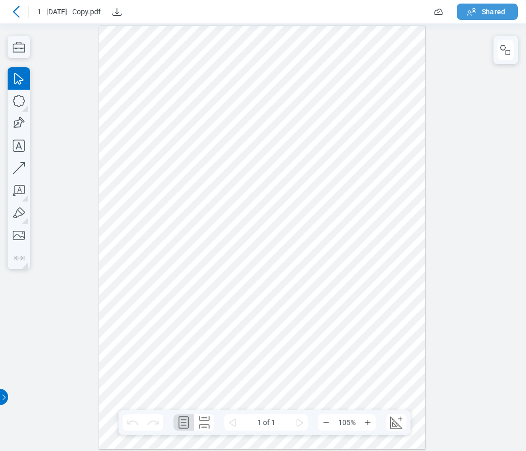
click at [473, 16] on icon "button" at bounding box center [472, 12] width 12 height 12
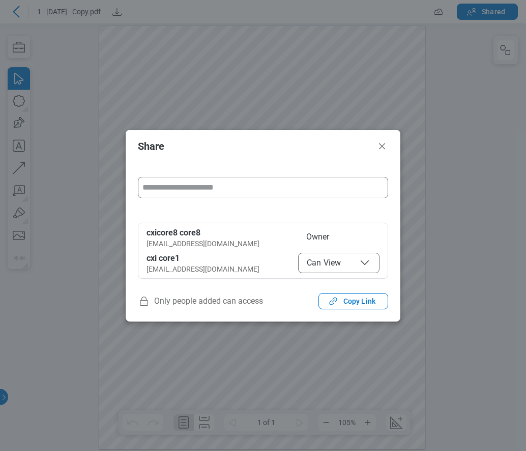
click at [338, 268] on span "Can View" at bounding box center [339, 263] width 64 height 12
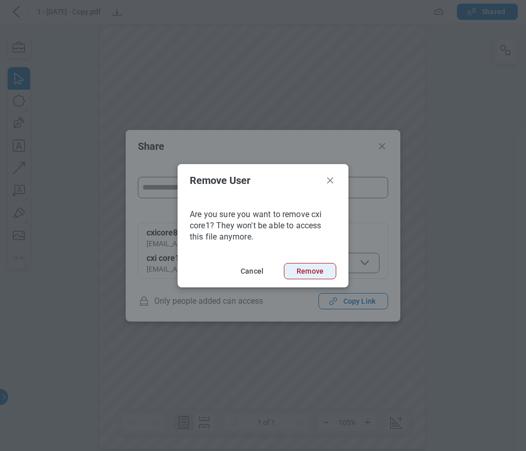
click at [307, 265] on button "Remove" at bounding box center [310, 271] width 52 height 16
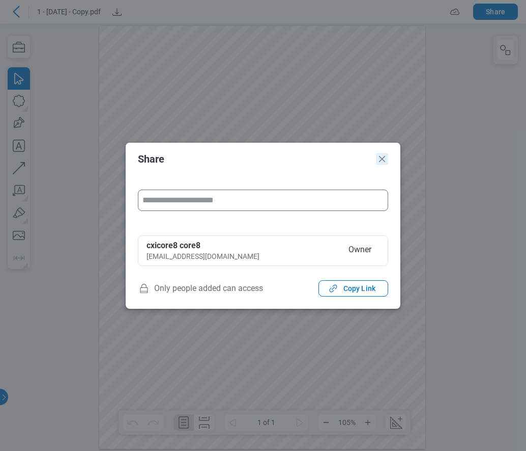
drag, startPoint x: 386, startPoint y: 157, endPoint x: 426, endPoint y: 151, distance: 39.7
click at [386, 157] on icon "Close" at bounding box center [382, 159] width 12 height 12
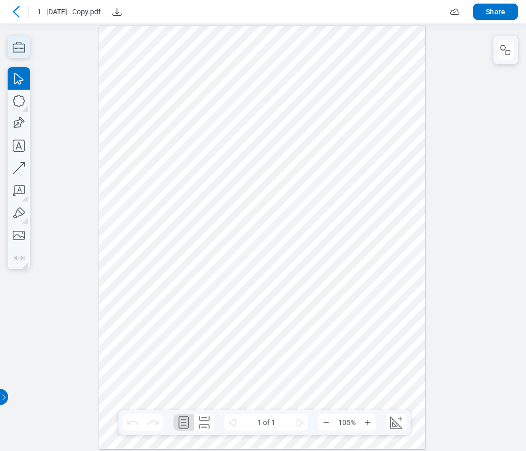
click at [13, 50] on icon "button" at bounding box center [19, 47] width 12 height 11
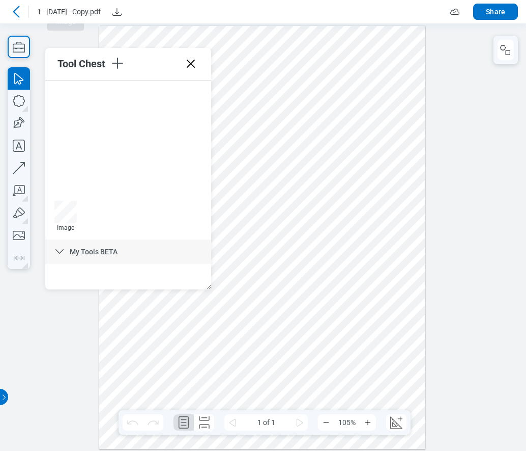
scroll to position [1982, 0]
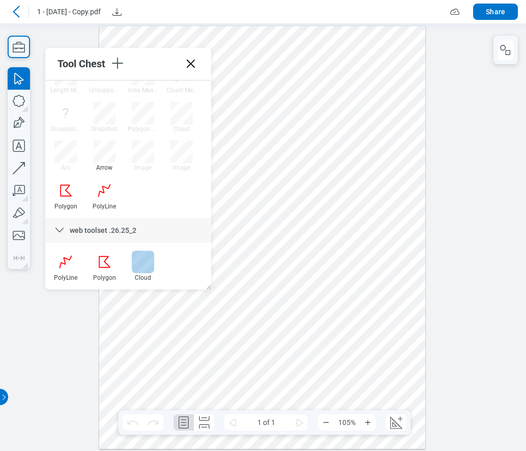
click at [142, 269] on div at bounding box center [143, 261] width 22 height 22
click at [315, 94] on div at bounding box center [262, 236] width 327 height 423
click at [391, 89] on div at bounding box center [262, 236] width 327 height 423
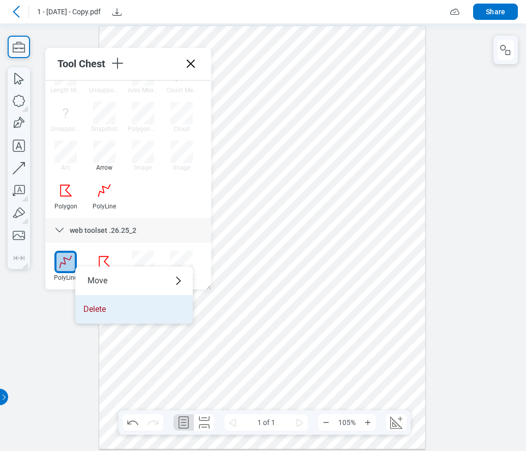
click at [93, 310] on li "Delete" at bounding box center [134, 309] width 118 height 29
click at [80, 313] on li "Delete" at bounding box center [130, 312] width 118 height 29
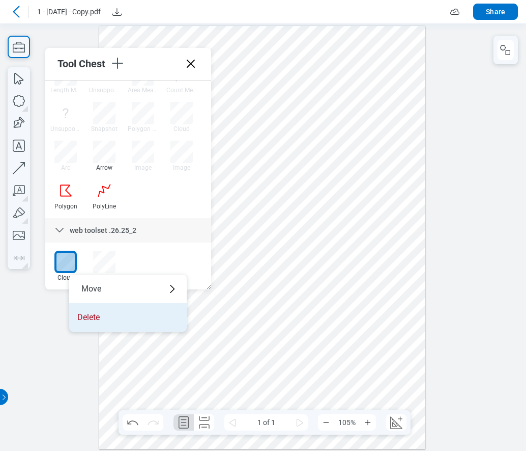
click at [80, 313] on li "Delete" at bounding box center [128, 317] width 118 height 29
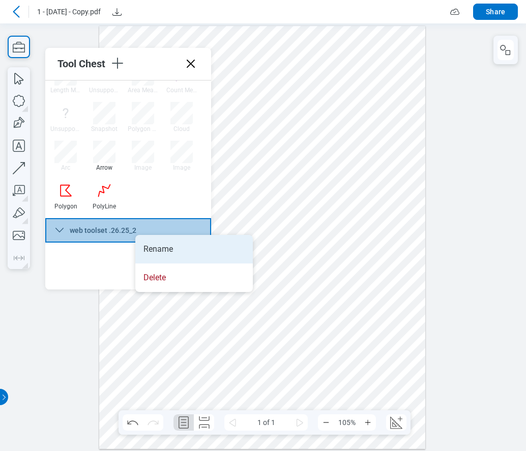
click at [164, 251] on li "Rename" at bounding box center [194, 249] width 118 height 29
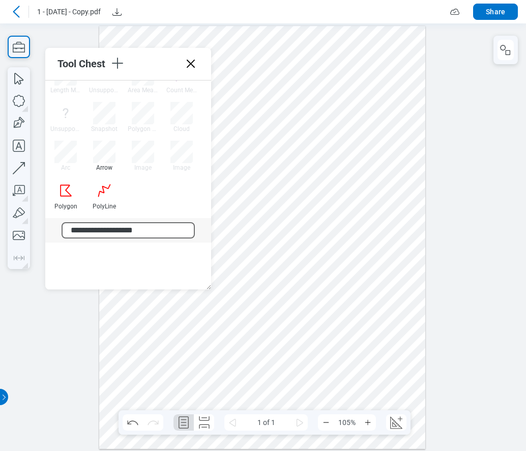
click at [158, 233] on input "**********" at bounding box center [128, 230] width 133 height 16
type input "**********"
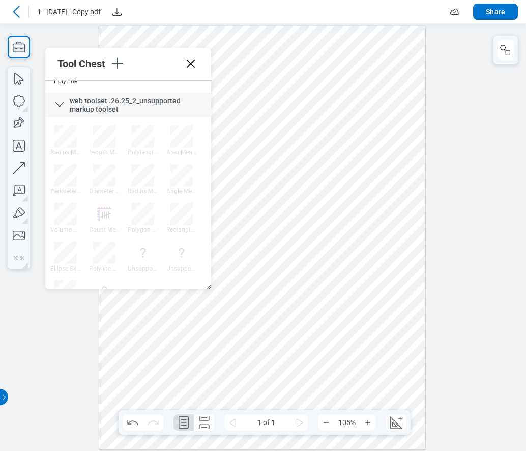
scroll to position [2137, 0]
click at [247, 315] on div at bounding box center [262, 236] width 327 height 423
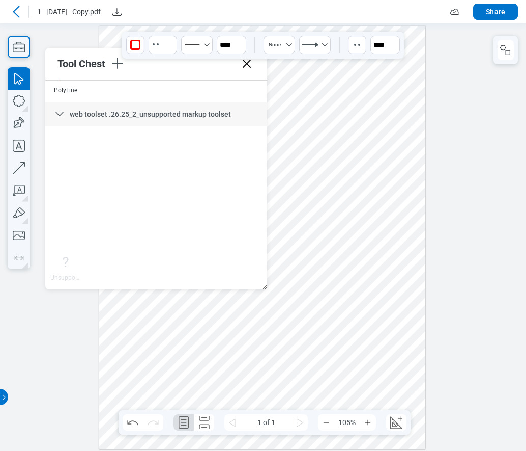
drag, startPoint x: 208, startPoint y: 308, endPoint x: 270, endPoint y: 319, distance: 62.9
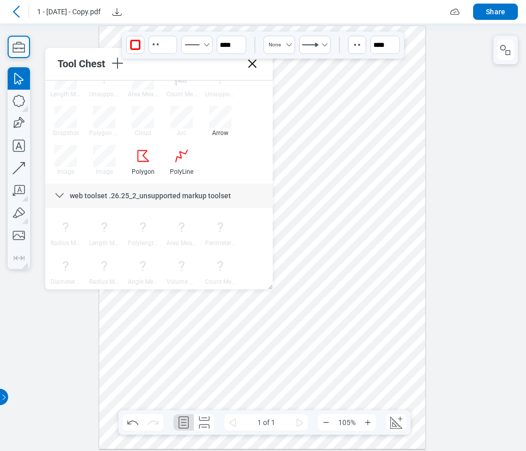
scroll to position [1726, 0]
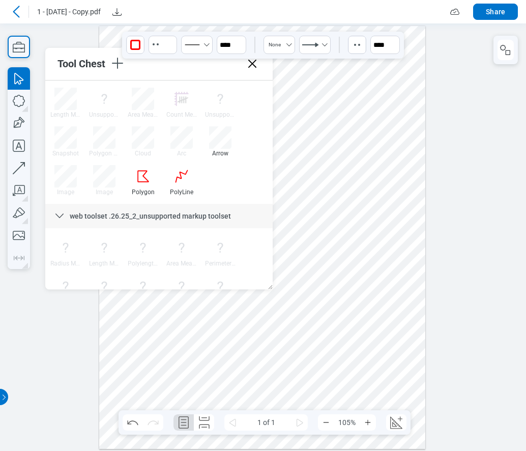
click at [255, 66] on div "Tool Chest" at bounding box center [159, 64] width 228 height 33
drag, startPoint x: 237, startPoint y: 64, endPoint x: 250, endPoint y: 79, distance: 19.9
click at [237, 64] on icon at bounding box center [238, 64] width 8 height 8
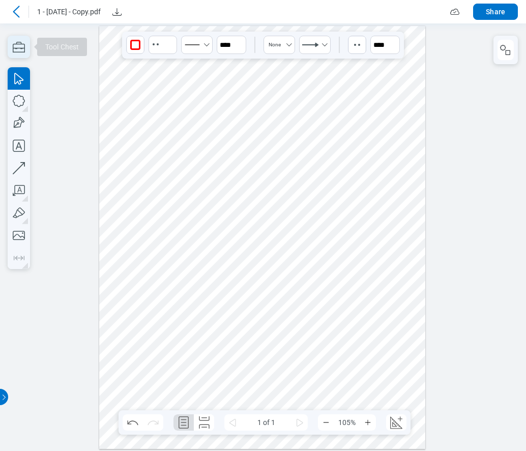
click at [18, 50] on icon "button" at bounding box center [19, 47] width 22 height 22
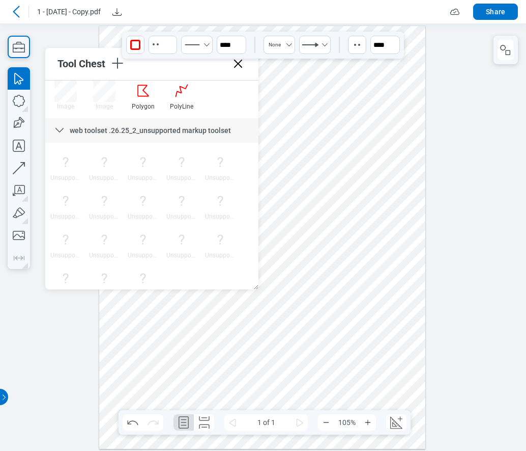
scroll to position [1828, 0]
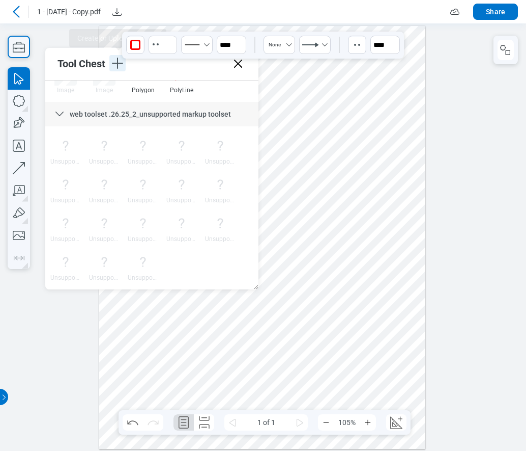
click at [118, 65] on icon "button" at bounding box center [117, 63] width 16 height 16
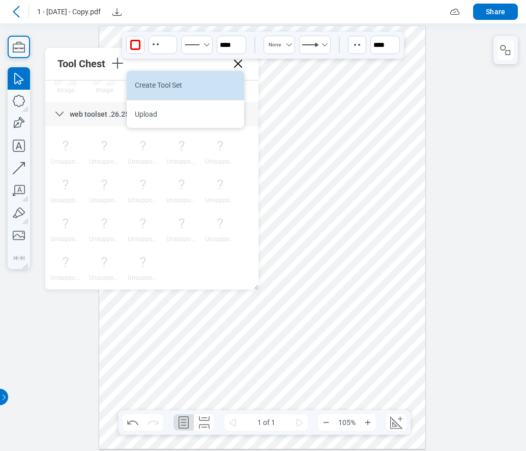
click at [147, 90] on li "Create Tool Set" at bounding box center [186, 85] width 118 height 29
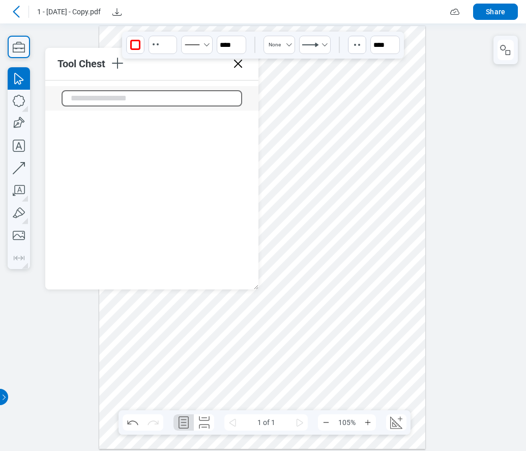
scroll to position [2036, 0]
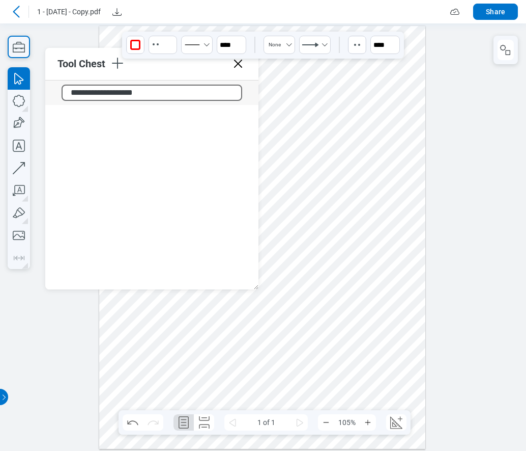
type input "**********"
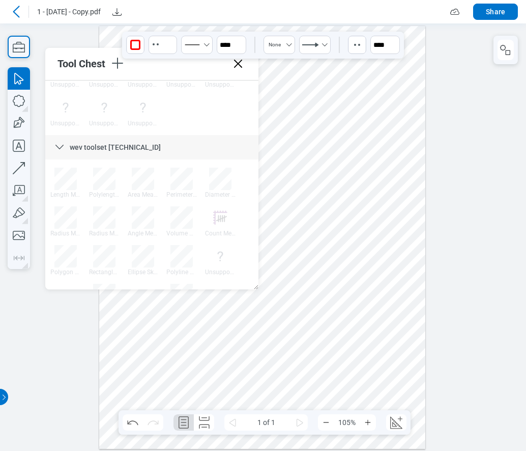
scroll to position [2015, 0]
click at [237, 63] on icon at bounding box center [238, 64] width 8 height 8
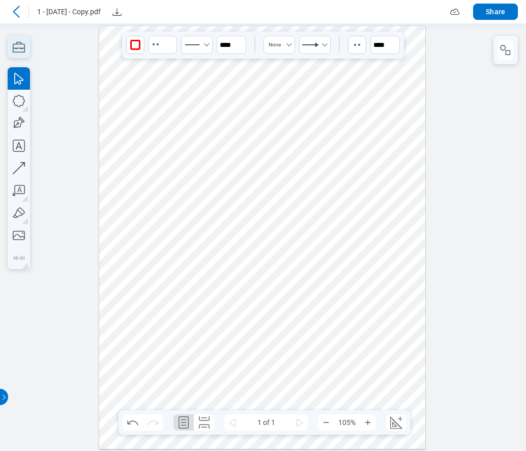
click at [17, 46] on icon "button" at bounding box center [19, 47] width 22 height 22
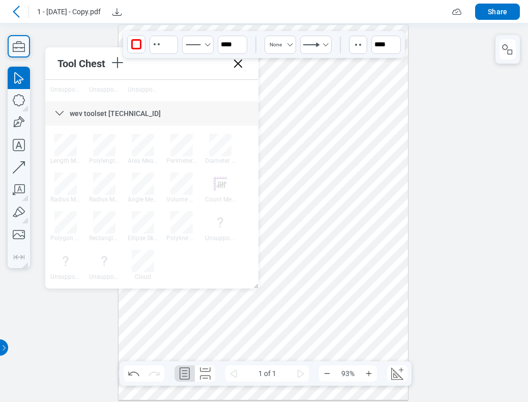
click at [427, 60] on div at bounding box center [264, 212] width 528 height 379
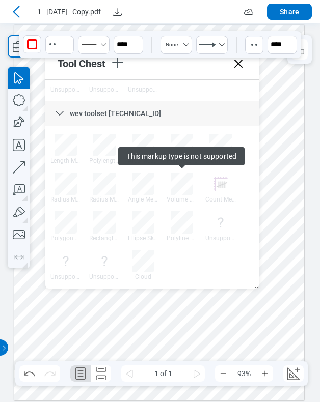
click at [239, 66] on icon at bounding box center [238, 63] width 16 height 16
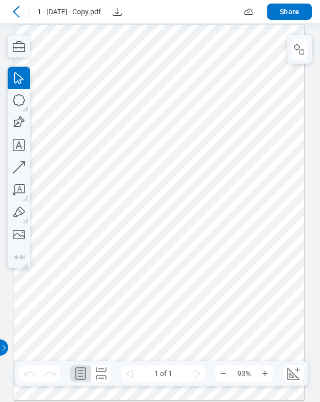
click at [25, 46] on icon "button" at bounding box center [19, 46] width 22 height 22
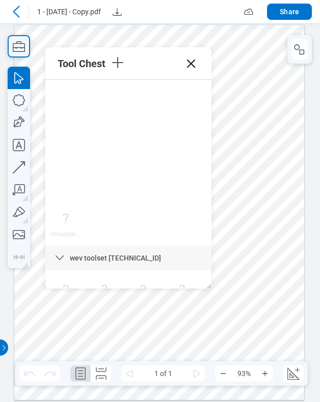
scroll to position [2363, 0]
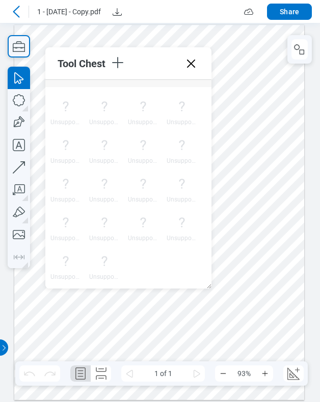
click at [194, 68] on icon at bounding box center [191, 63] width 16 height 16
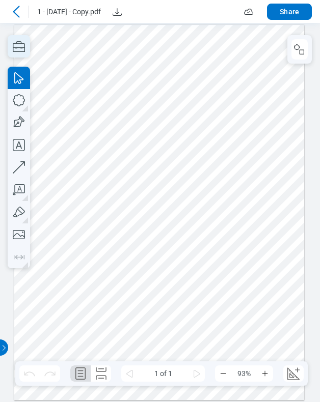
click at [21, 52] on icon "button" at bounding box center [19, 46] width 12 height 11
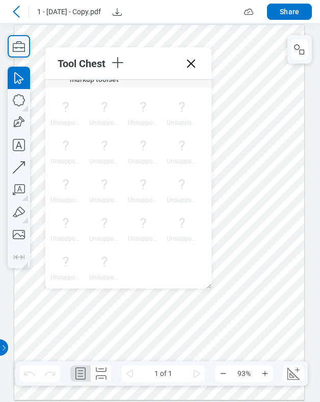
scroll to position [2131, 0]
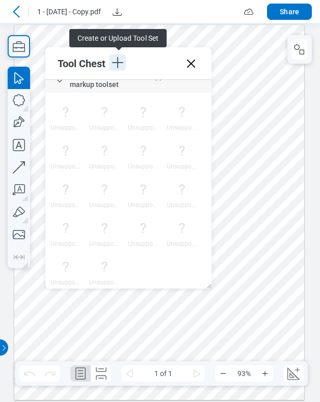
click at [116, 63] on icon "button" at bounding box center [117, 62] width 11 height 11
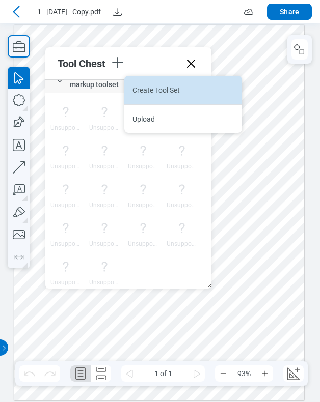
click at [145, 96] on li "Create Tool Set" at bounding box center [183, 90] width 118 height 29
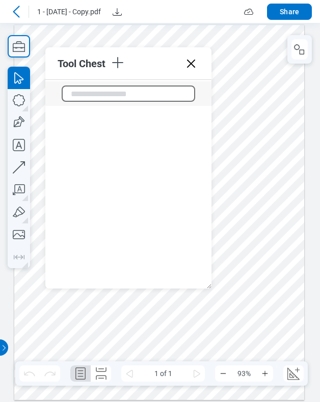
scroll to position [2346, 0]
click at [84, 98] on input "text" at bounding box center [128, 92] width 133 height 16
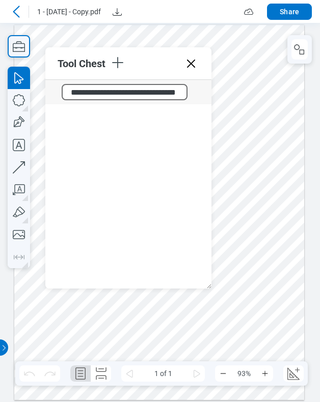
type input "**********"
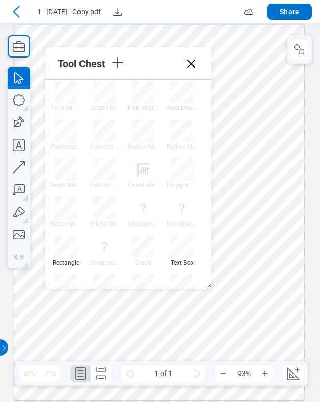
scroll to position [2326, 0]
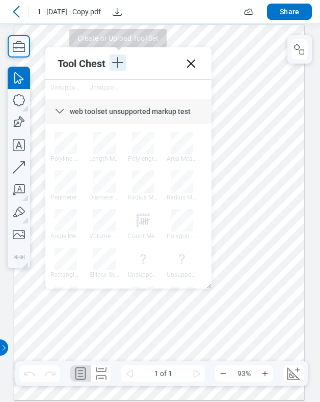
click at [122, 65] on icon "button" at bounding box center [117, 62] width 16 height 16
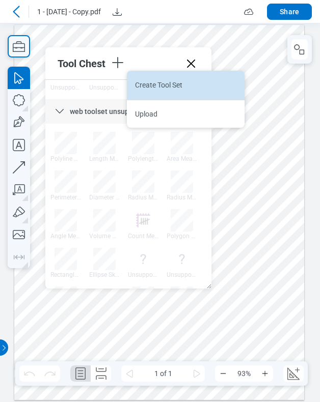
click at [151, 92] on li "Create Tool Set" at bounding box center [186, 85] width 118 height 29
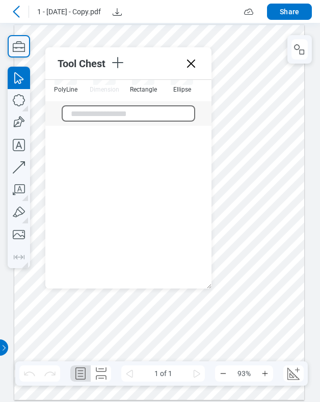
scroll to position [2688, 0]
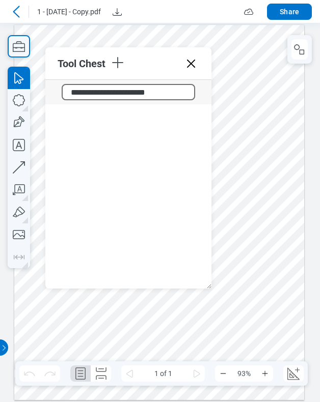
type input "**********"
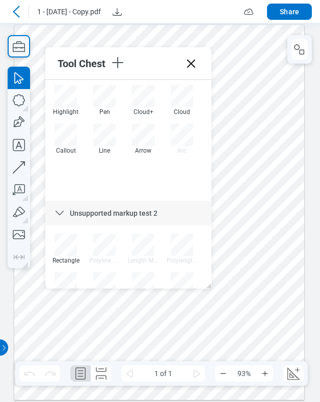
scroll to position [2414, 0]
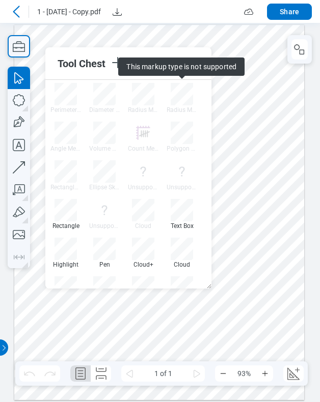
click at [207, 39] on div at bounding box center [159, 213] width 290 height 376
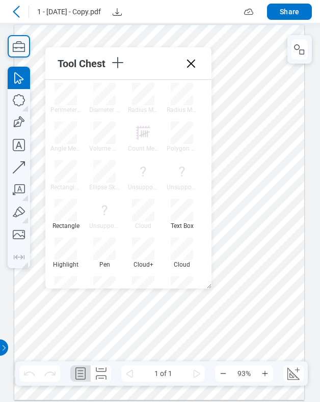
click at [192, 66] on icon at bounding box center [191, 63] width 16 height 16
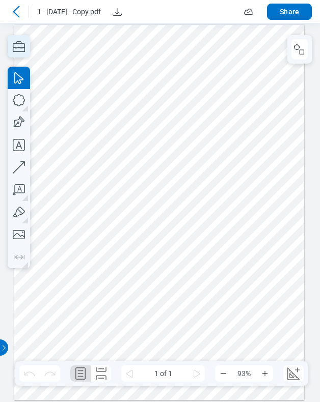
click at [20, 49] on icon "button" at bounding box center [19, 46] width 22 height 22
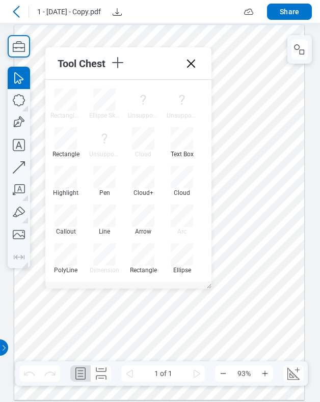
scroll to position [2463, 0]
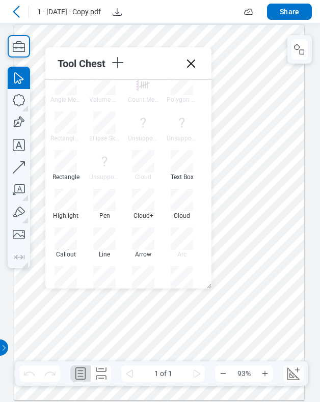
click at [191, 65] on icon at bounding box center [191, 63] width 16 height 16
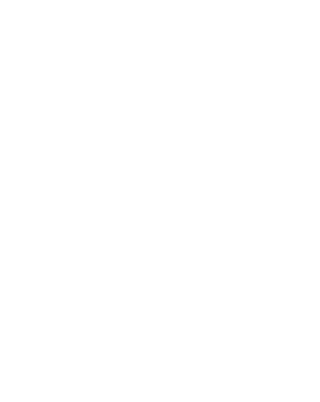
drag, startPoint x: 315, startPoint y: 188, endPoint x: 290, endPoint y: 188, distance: 25.5
drag, startPoint x: 290, startPoint y: 188, endPoint x: 144, endPoint y: 263, distance: 164.2
click at [144, 263] on div at bounding box center [159, 201] width 287 height 370
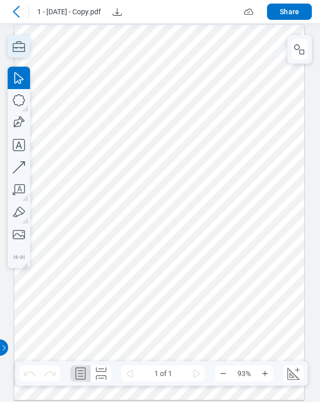
click at [20, 50] on icon "button" at bounding box center [19, 46] width 22 height 22
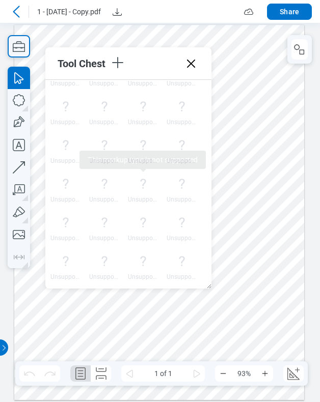
scroll to position [2821, 0]
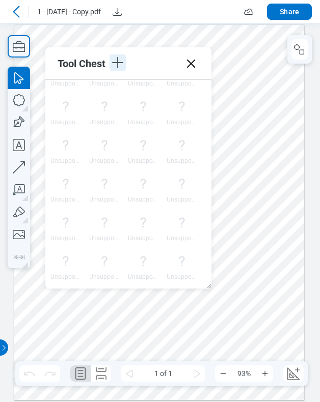
click at [118, 66] on icon "button" at bounding box center [117, 62] width 16 height 16
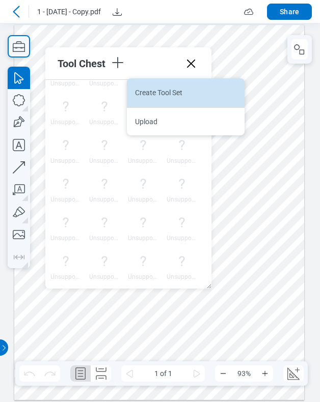
click at [1, 17] on li "Create Tool Set" at bounding box center [0, 3] width 1 height 26
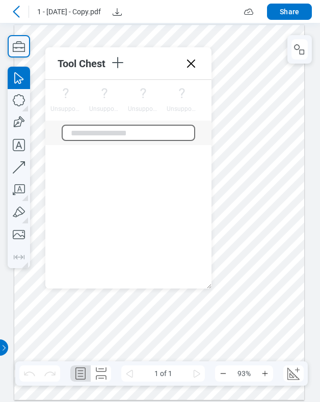
scroll to position [3030, 0]
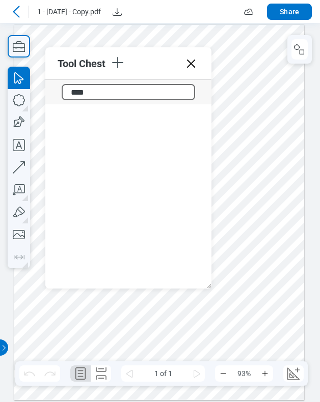
type input "*****"
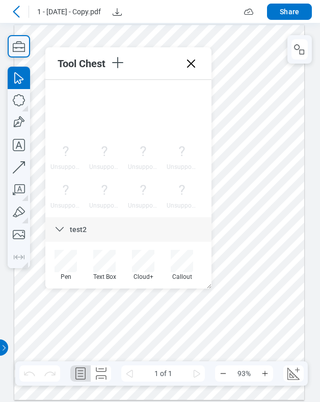
scroll to position [2970, 0]
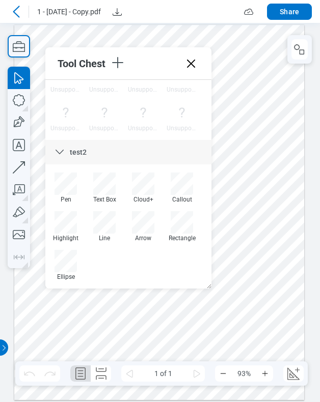
click at [190, 59] on icon at bounding box center [191, 63] width 16 height 16
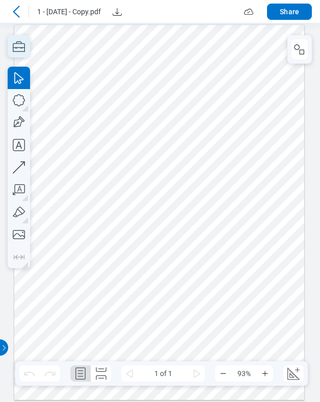
click at [24, 51] on icon "button" at bounding box center [19, 46] width 12 height 11
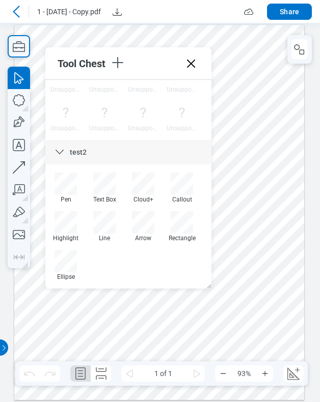
click at [190, 60] on icon at bounding box center [191, 63] width 16 height 16
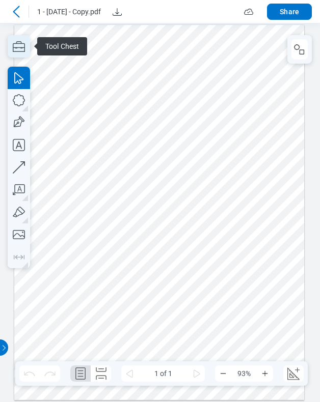
click at [23, 49] on icon "button" at bounding box center [19, 46] width 22 height 22
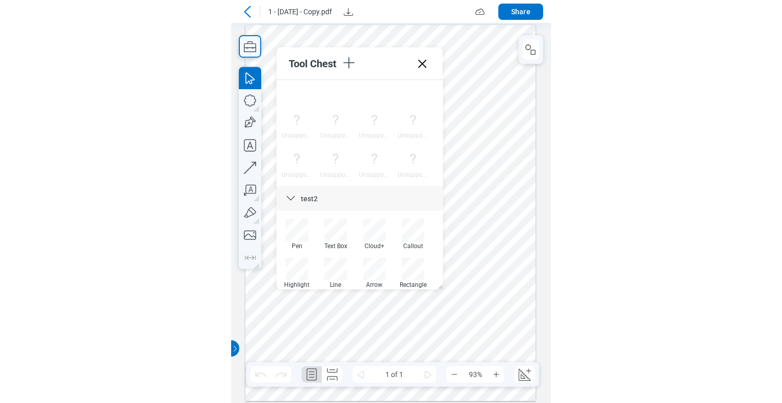
scroll to position [2970, 0]
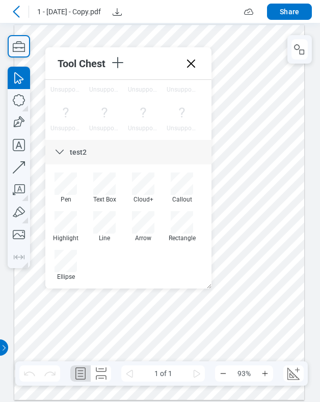
click at [191, 35] on div at bounding box center [159, 213] width 290 height 376
drag, startPoint x: 188, startPoint y: 65, endPoint x: 206, endPoint y: 42, distance: 28.9
click at [188, 65] on icon at bounding box center [191, 63] width 16 height 16
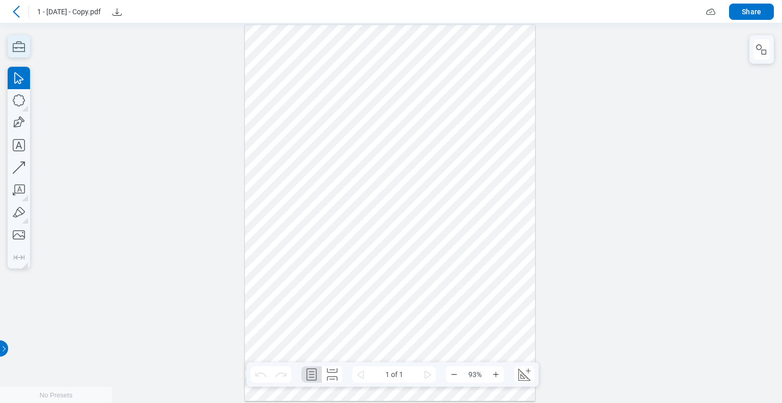
click at [17, 46] on icon "button" at bounding box center [19, 46] width 22 height 22
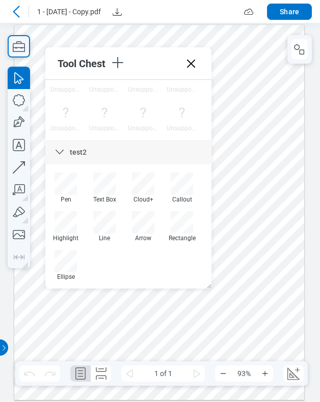
click at [191, 64] on icon at bounding box center [191, 64] width 8 height 8
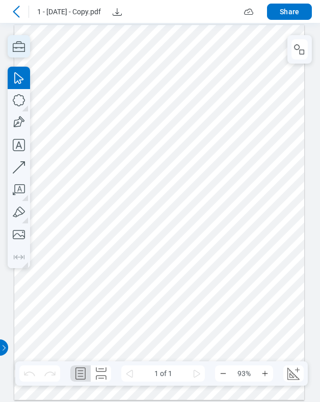
click at [14, 46] on icon "button" at bounding box center [19, 46] width 22 height 22
click at [23, 48] on icon "button" at bounding box center [19, 46] width 22 height 22
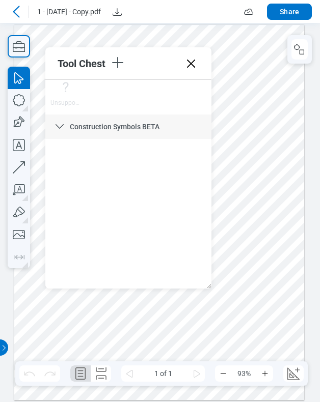
scroll to position [2970, 0]
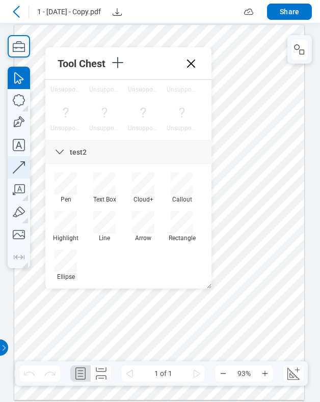
click at [18, 170] on icon "button" at bounding box center [19, 167] width 22 height 22
drag, startPoint x: 252, startPoint y: 301, endPoint x: 264, endPoint y: 263, distance: 39.8
click at [264, 263] on div at bounding box center [159, 213] width 290 height 376
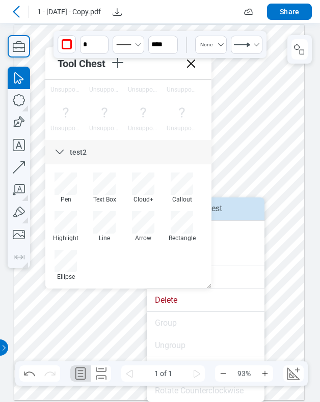
click at [238, 213] on li "Save to Tool Chest" at bounding box center [206, 209] width 118 height 22
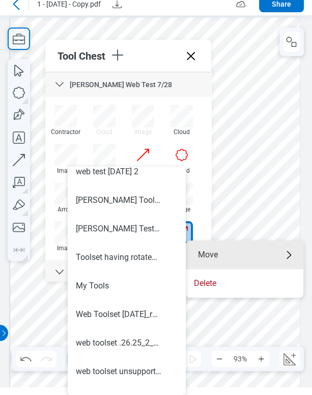
scroll to position [285, 0]
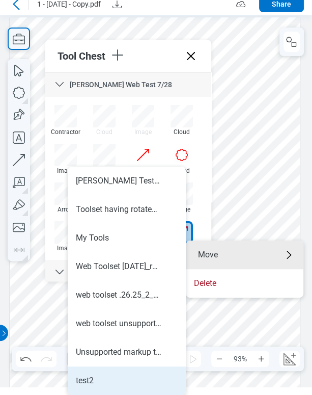
click at [110, 386] on li "test2" at bounding box center [127, 380] width 118 height 29
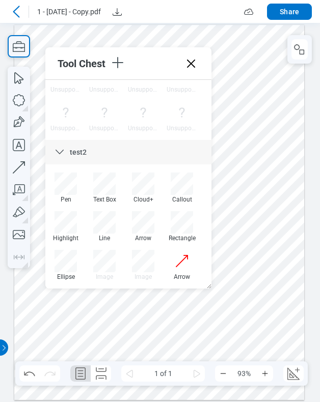
scroll to position [3009, 0]
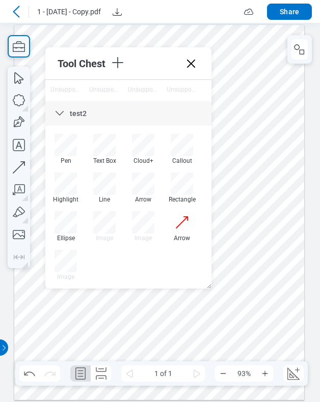
click at [195, 60] on icon at bounding box center [191, 63] width 16 height 16
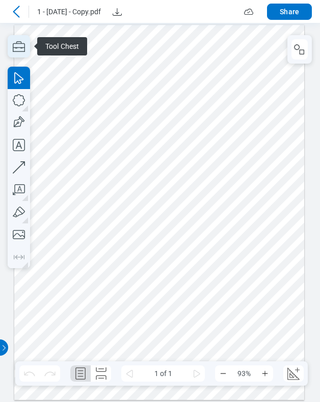
click at [17, 46] on icon "button" at bounding box center [19, 46] width 22 height 22
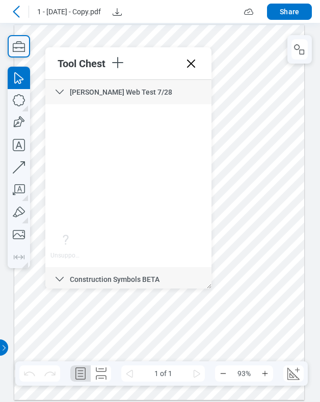
scroll to position [3009, 0]
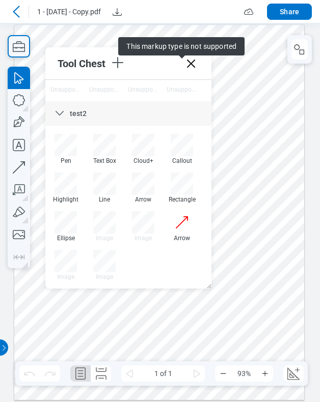
click at [188, 65] on icon at bounding box center [191, 64] width 8 height 8
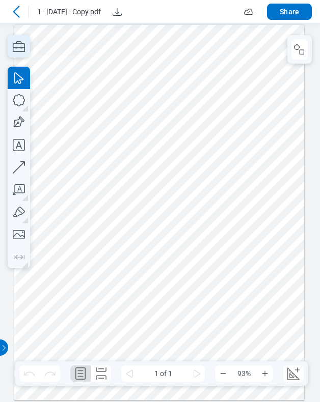
click at [25, 50] on icon "button" at bounding box center [19, 46] width 22 height 22
